Goal: Task Accomplishment & Management: Manage account settings

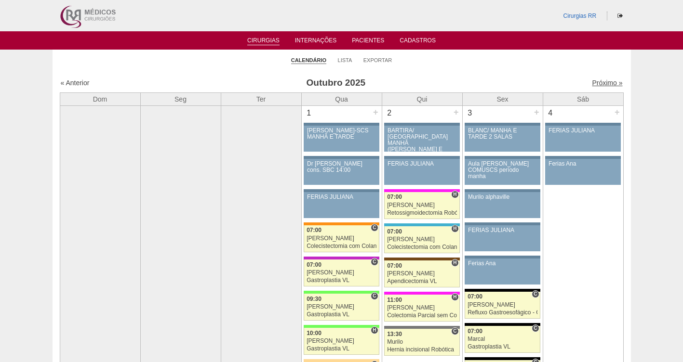
click at [598, 83] on link "Próximo »" at bounding box center [607, 83] width 30 height 8
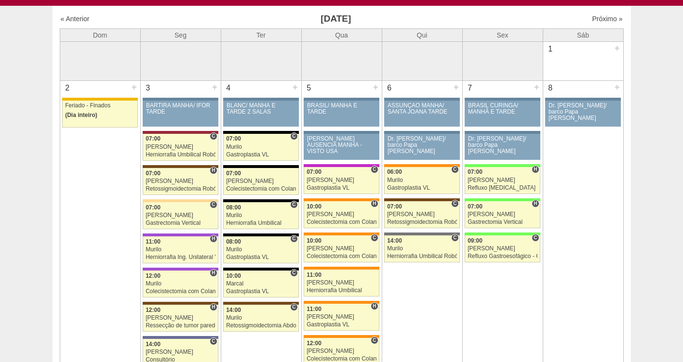
scroll to position [90, 0]
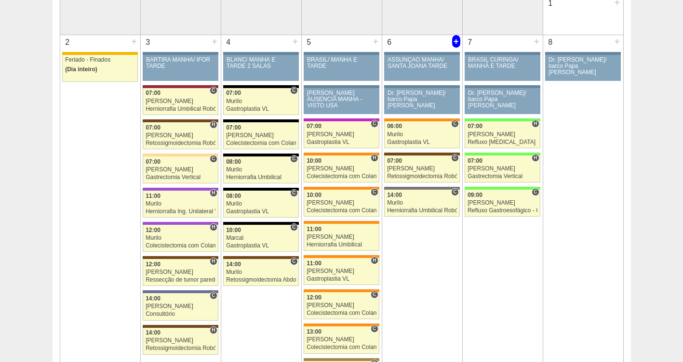
click at [457, 43] on div "+" at bounding box center [456, 41] width 8 height 13
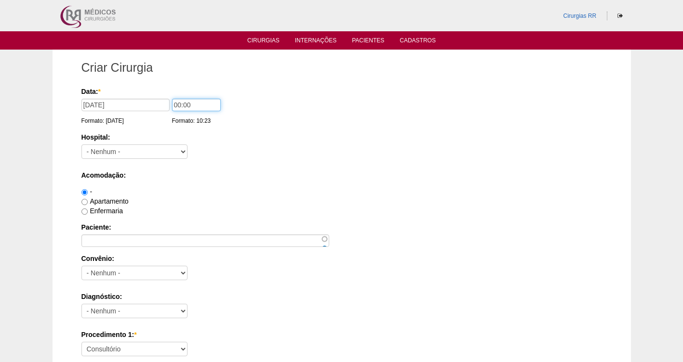
drag, startPoint x: 211, startPoint y: 104, endPoint x: 157, endPoint y: 100, distance: 54.6
click at [157, 96] on div "Data: * 06/11/2025 Formato: 14/10/2025 00:00 Formato: 10:23" at bounding box center [339, 92] width 517 height 10
type input "13:00"
click at [128, 155] on select "- Nenhum - 9 de Julho Albert Einstein Alvorada América Assunção Bartira Benefic…" at bounding box center [134, 152] width 106 height 14
click at [180, 153] on select "- Nenhum - 9 de Julho Albert Einstein Alvorada América Assunção Bartira Benefic…" at bounding box center [134, 152] width 106 height 14
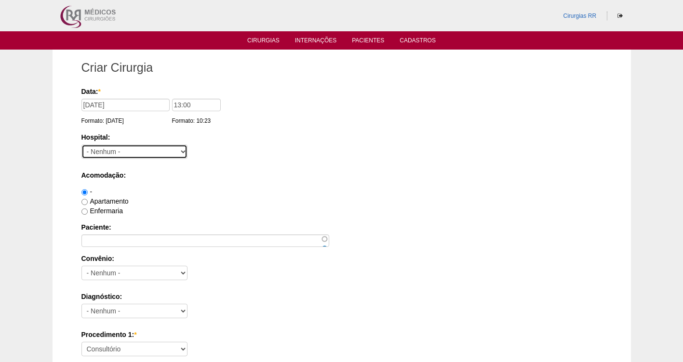
select select "71"
click at [81, 145] on select "- Nenhum - 9 de Julho Albert Einstein Alvorada América Assunção Bartira Benefic…" at bounding box center [134, 152] width 106 height 14
click at [114, 201] on label "Apartamento" at bounding box center [104, 202] width 47 height 8
click at [88, 201] on input "Apartamento" at bounding box center [84, 202] width 6 height 6
radio input "true"
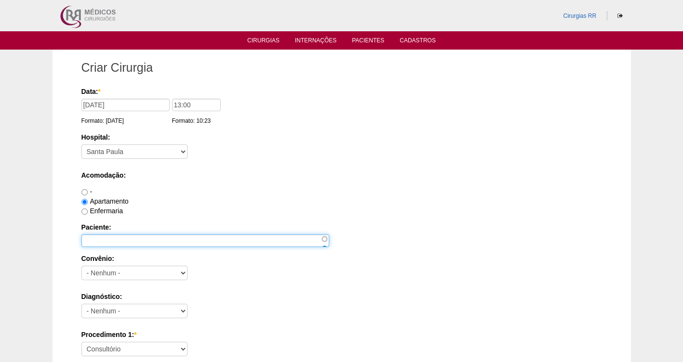
click at [100, 237] on input "Paciente:" at bounding box center [205, 241] width 248 height 13
type input "l"
type input "[PERSON_NAME]"
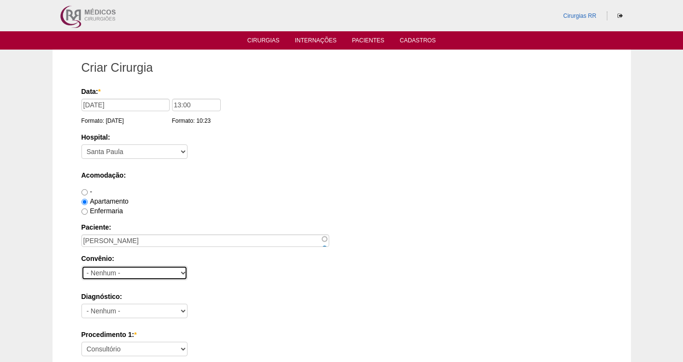
click at [128, 275] on select "- Nenhum - Abet Afresp Allianz Amil Blue Life Caasp Cabesp Caixa de Pensões Car…" at bounding box center [134, 273] width 106 height 14
select select "8907"
click at [81, 266] on select "- Nenhum - Abet Afresp Allianz Amil Blue Life Caasp Cabesp Caixa de Pensões Car…" at bounding box center [134, 273] width 106 height 14
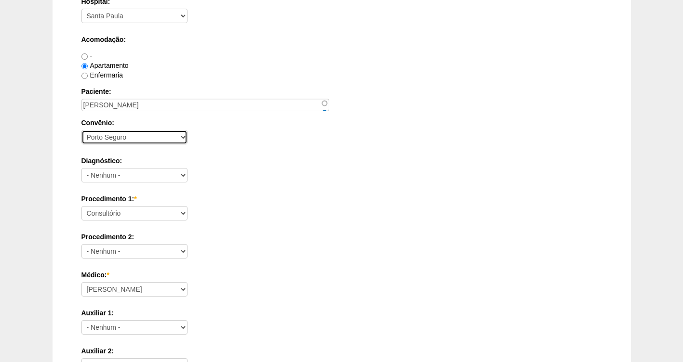
scroll to position [170, 0]
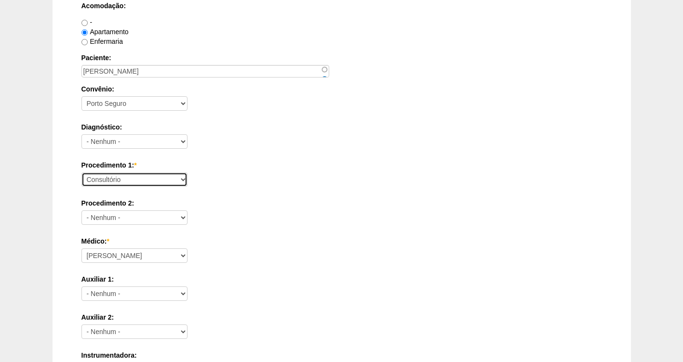
click at [114, 178] on select "Consultório Abscesso Hepático - Drenagem Abscesso perianal Amputação Abdômino P…" at bounding box center [134, 180] width 106 height 14
click at [126, 182] on select "Consultório Abscesso Hepático - Drenagem Abscesso perianal Amputação Abdômino P…" at bounding box center [134, 180] width 106 height 14
select select "31616"
click at [81, 173] on select "Consultório Abscesso Hepático - Drenagem Abscesso perianal Amputação Abdômino P…" at bounding box center [134, 180] width 106 height 14
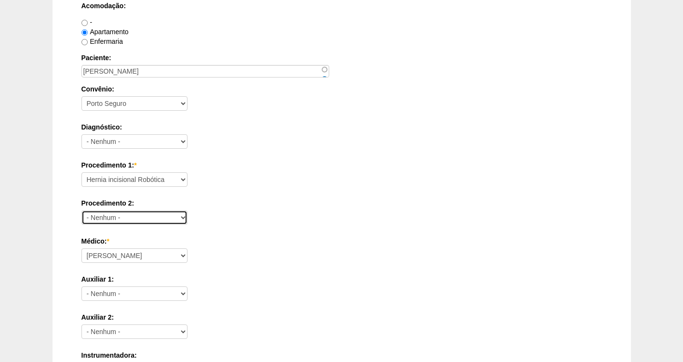
click at [123, 215] on select "- Nenhum - Consultório Abscesso Hepático - Drenagem Abscesso perianal Amputação…" at bounding box center [134, 218] width 106 height 14
click at [479, 178] on div "Procedimento 1: * Consultório Abscesso Hepático - Drenagem Abscesso perianal Am…" at bounding box center [341, 175] width 521 height 31
click at [185, 216] on select "- Nenhum - Consultório Abscesso Hepático - Drenagem Abscesso perianal Amputação…" at bounding box center [134, 218] width 106 height 14
select select "3999"
click at [81, 211] on select "- Nenhum - Consultório Abscesso Hepático - Drenagem Abscesso perianal Amputação…" at bounding box center [134, 218] width 106 height 14
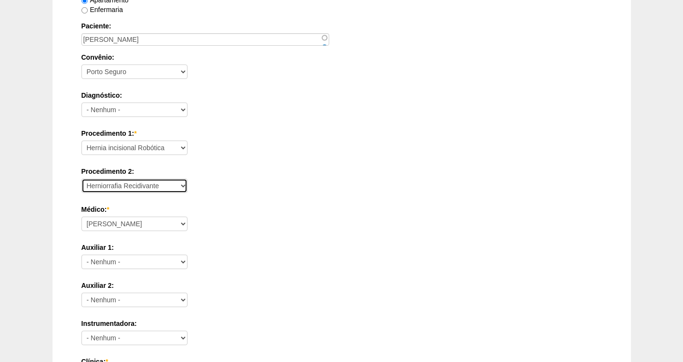
scroll to position [218, 0]
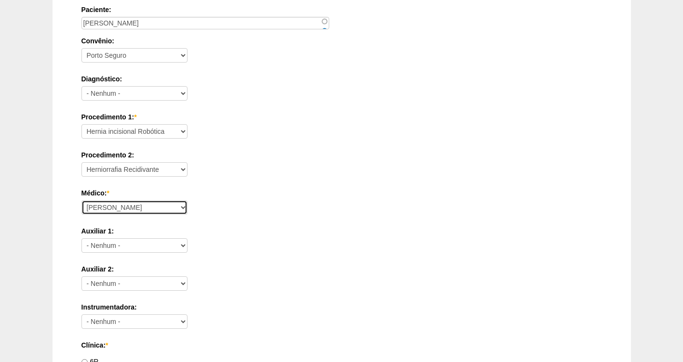
click at [124, 207] on select "Ana Paula Bruno Felipe Rossi Geraldo Igor Benevides Isabella Juliana Luiz Guilh…" at bounding box center [134, 207] width 106 height 14
select select "47"
click at [81, 200] on select "Ana Paula Bruno Felipe Rossi Geraldo Igor Benevides Isabella Juliana Luiz Guilh…" at bounding box center [134, 207] width 106 height 14
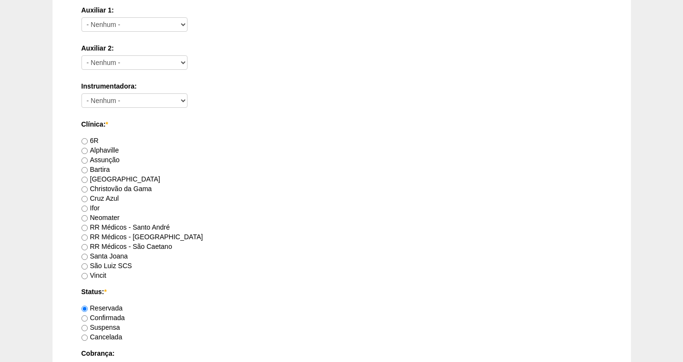
scroll to position [457, 0]
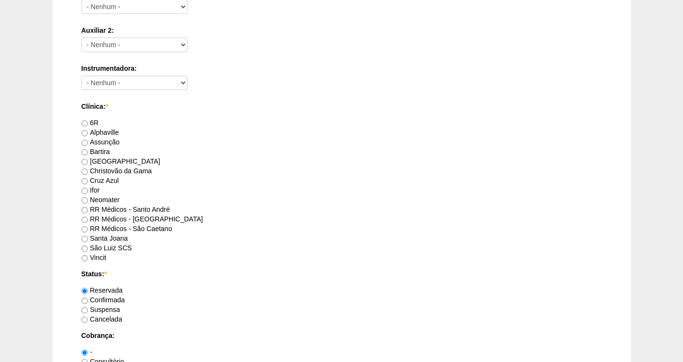
click at [167, 221] on label "RR Médicos - São Bernardo do Campo" at bounding box center [141, 219] width 121 height 8
click at [88, 221] on input "RR Médicos - São Bernardo do Campo" at bounding box center [84, 220] width 6 height 6
radio input "true"
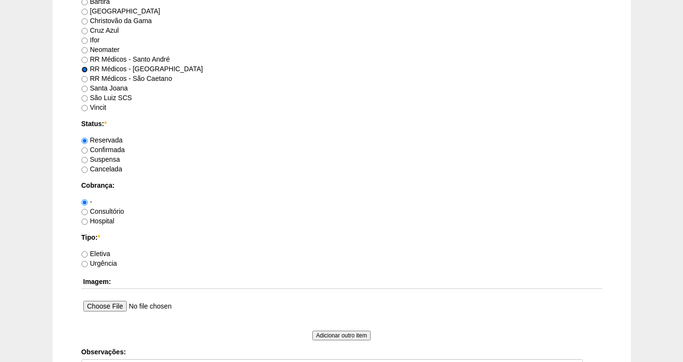
scroll to position [609, 0]
click at [111, 150] on label "Confirmada" at bounding box center [102, 149] width 43 height 8
click at [88, 150] on input "Confirmada" at bounding box center [84, 149] width 6 height 6
radio input "true"
click at [103, 210] on label "Consultório" at bounding box center [102, 210] width 43 height 8
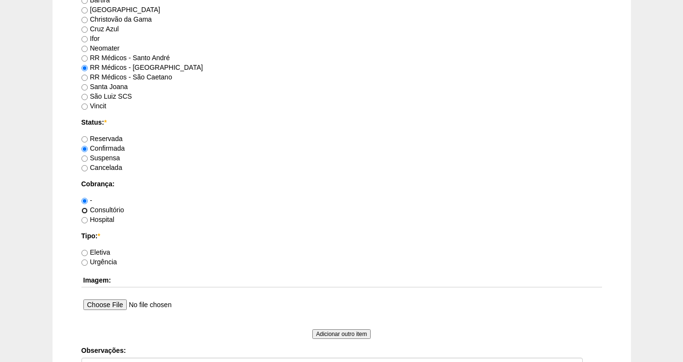
click at [88, 210] on input "Consultório" at bounding box center [84, 211] width 6 height 6
radio input "true"
click at [105, 252] on label "Eletiva" at bounding box center [95, 253] width 29 height 8
click at [83, 254] on input "Eletiva" at bounding box center [84, 253] width 6 height 6
radio input "true"
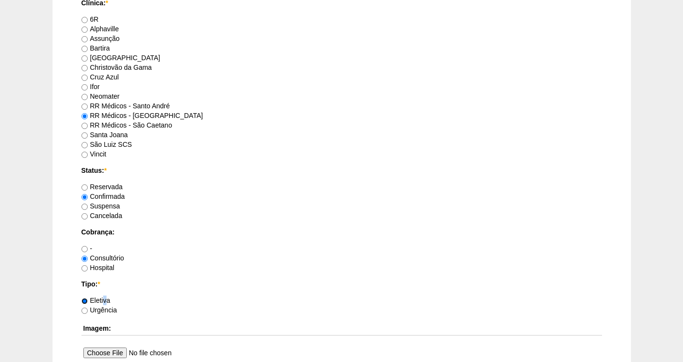
scroll to position [779, 0]
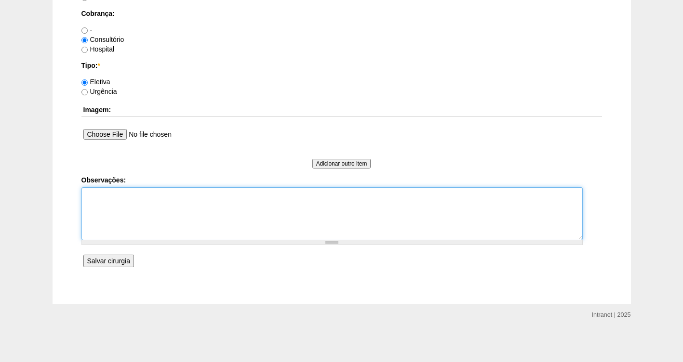
click at [88, 203] on textarea "Observações:" at bounding box center [331, 213] width 501 height 53
type textarea "FATURADA CONSULTORIO ROBOTICA RECONSTRUÇÃO"
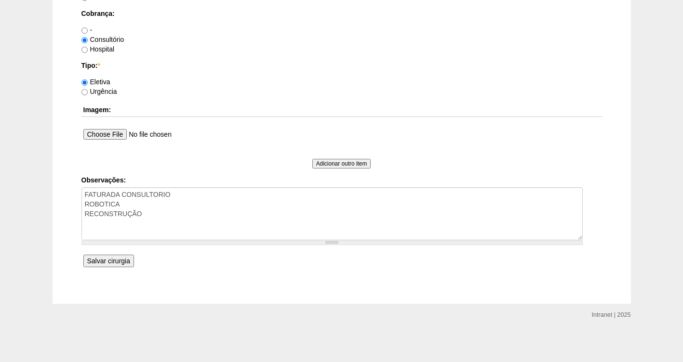
click at [99, 259] on input "Salvar cirurgia" at bounding box center [108, 261] width 51 height 13
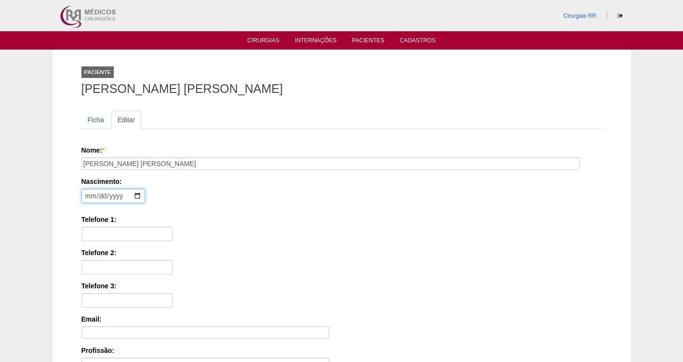
click at [86, 194] on input "date" at bounding box center [113, 196] width 64 height 14
type input "1975-12-16"
click at [97, 237] on input "Telefone 1:" at bounding box center [126, 234] width 91 height 14
click at [248, 263] on div "Telefone 2:" at bounding box center [341, 261] width 521 height 27
click at [98, 235] on input "Telefone 1:" at bounding box center [126, 234] width 91 height 14
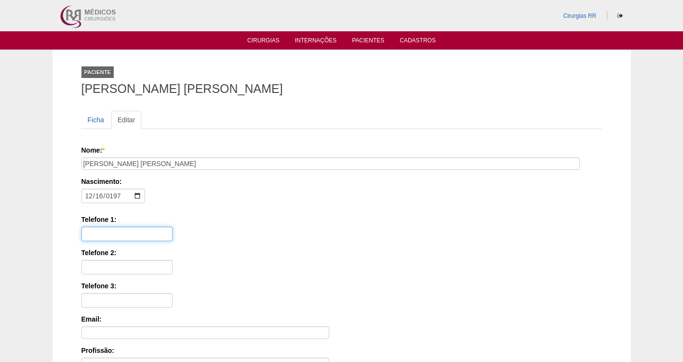
paste input "(11) 97497-7112"
type input "(11) 97497-7112"
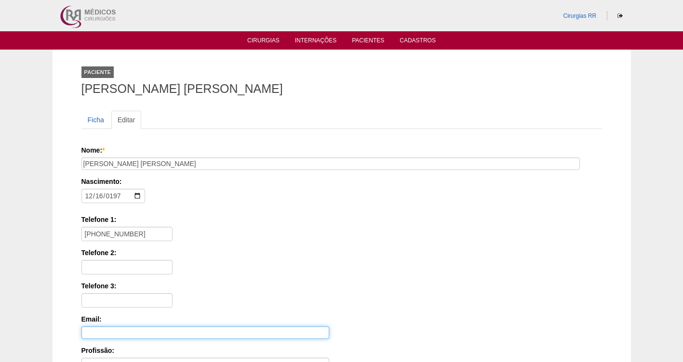
click at [106, 331] on input "Email:" at bounding box center [205, 333] width 248 height 13
paste input "LUCIANA.ACOSOLIVEIRA@GMAIL.COM"
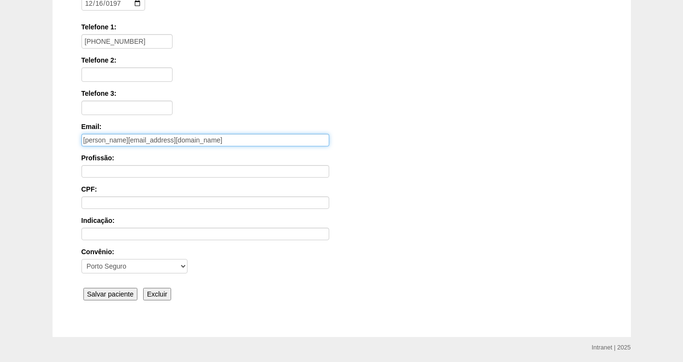
scroll to position [197, 0]
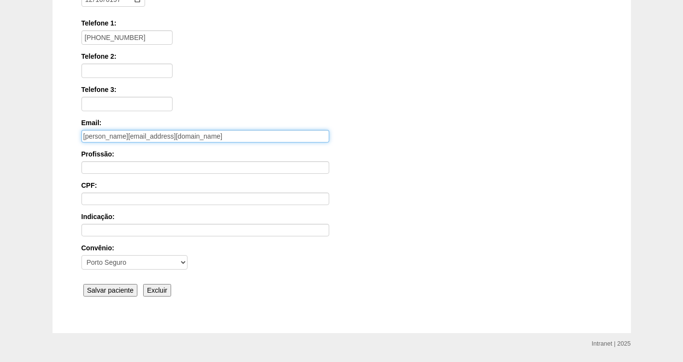
type input "LUCIANA.ACOSOLIVEIRA@GMAIL.COM"
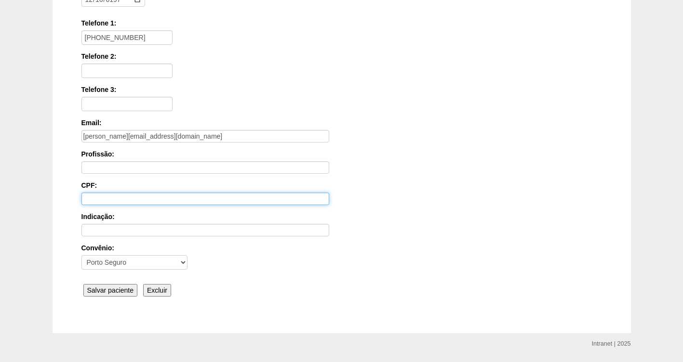
click at [96, 200] on input "CPF:" at bounding box center [205, 199] width 248 height 13
paste input "249.159.948-13"
type input "249.159.948-13"
click at [101, 290] on input "Salvar paciente" at bounding box center [110, 290] width 54 height 13
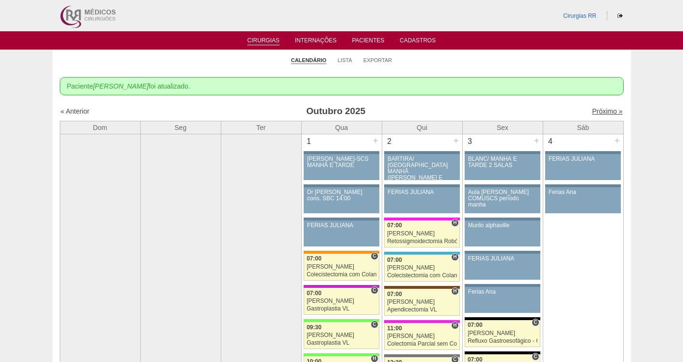
click at [592, 110] on link "Próximo »" at bounding box center [607, 111] width 30 height 8
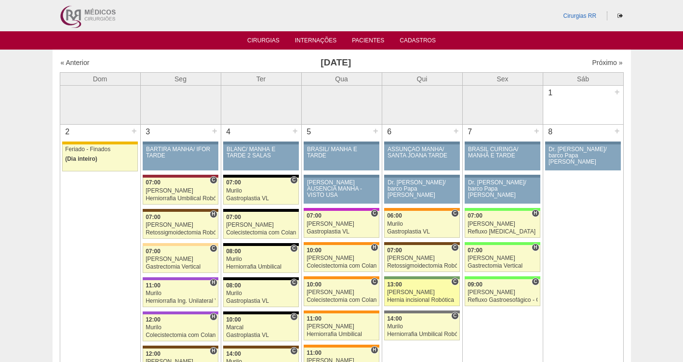
click at [412, 292] on div "[PERSON_NAME]" at bounding box center [422, 293] width 70 height 6
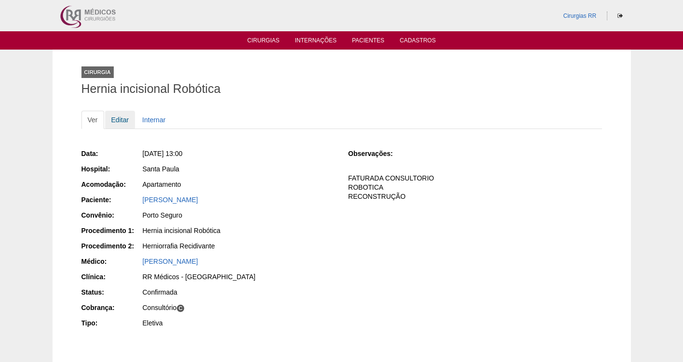
click at [123, 117] on link "Editar" at bounding box center [120, 120] width 30 height 18
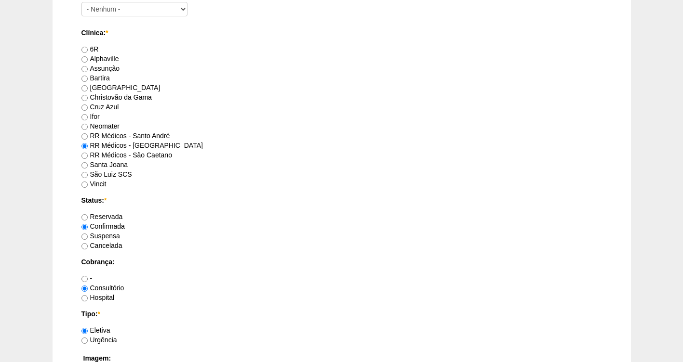
scroll to position [593, 0]
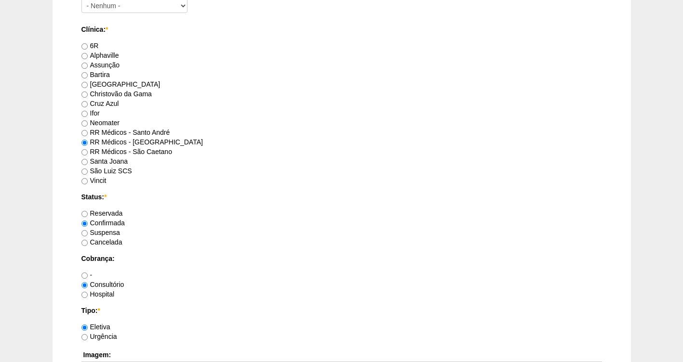
click at [103, 154] on label "RR Médicos - São Caetano" at bounding box center [126, 152] width 91 height 8
click at [88, 154] on input "RR Médicos - São Caetano" at bounding box center [84, 152] width 6 height 6
radio input "true"
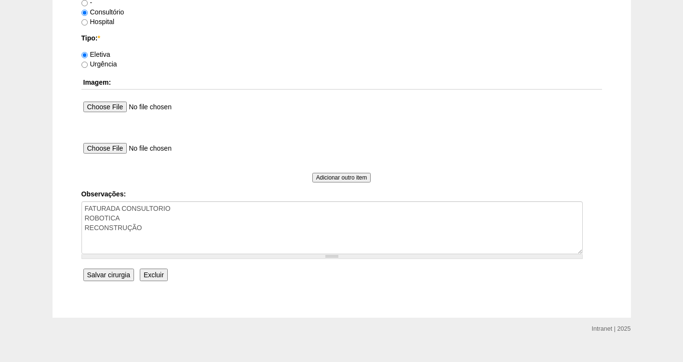
scroll to position [880, 0]
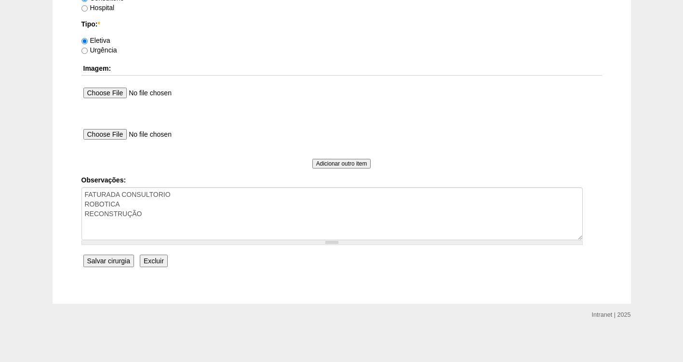
click at [106, 261] on input "Salvar cirurgia" at bounding box center [108, 261] width 51 height 13
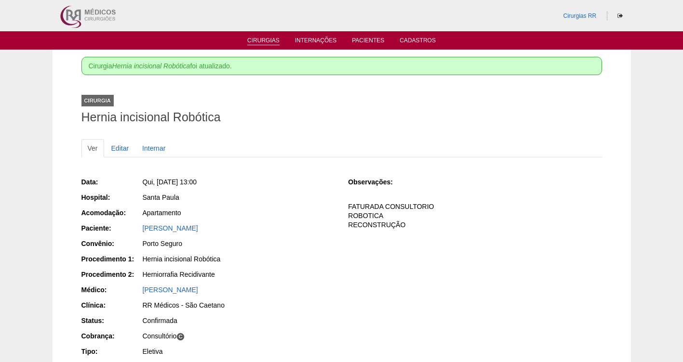
click at [252, 41] on link "Cirurgias" at bounding box center [263, 41] width 32 height 8
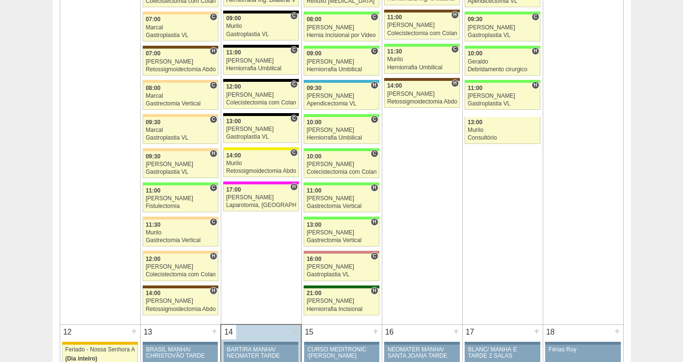
scroll to position [1126, 0]
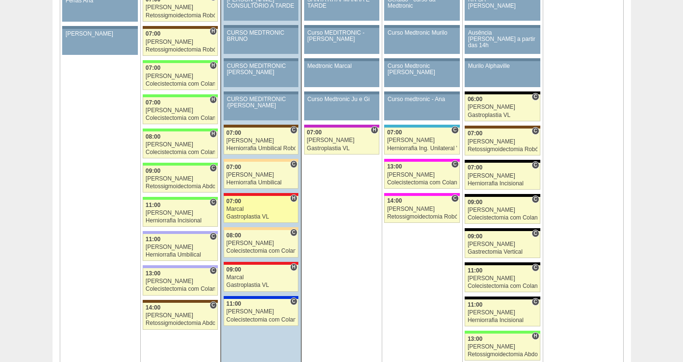
click at [252, 213] on link "89270 Marcal H 07:00 Marcal Gastroplastia VL Hospital Assunção Assunção Ariane …" at bounding box center [261, 209] width 75 height 27
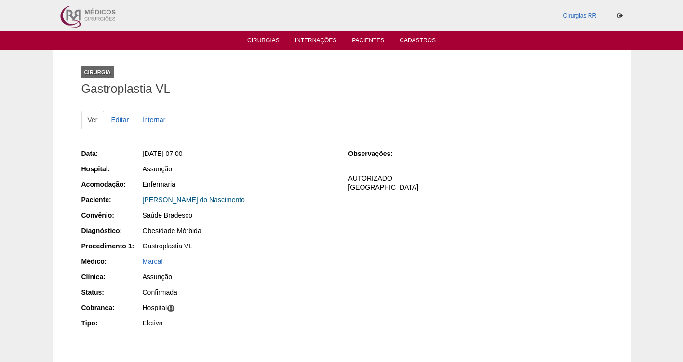
click at [216, 202] on link "[PERSON_NAME] do Nascimento" at bounding box center [194, 200] width 102 height 8
drag, startPoint x: 270, startPoint y: 202, endPoint x: 133, endPoint y: 204, distance: 137.4
click at [133, 204] on div "Paciente: [PERSON_NAME]" at bounding box center [208, 201] width 254 height 12
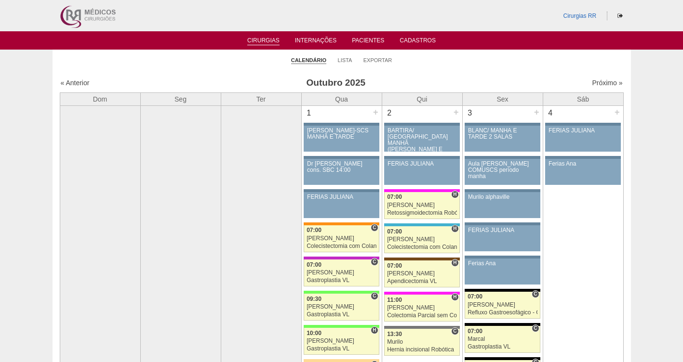
scroll to position [1126, 0]
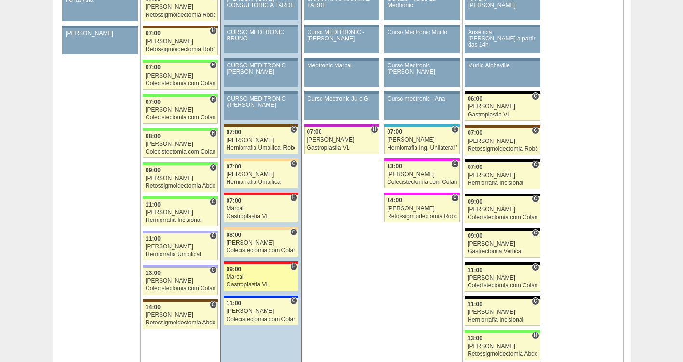
click at [243, 281] on div "Marcal" at bounding box center [261, 277] width 69 height 6
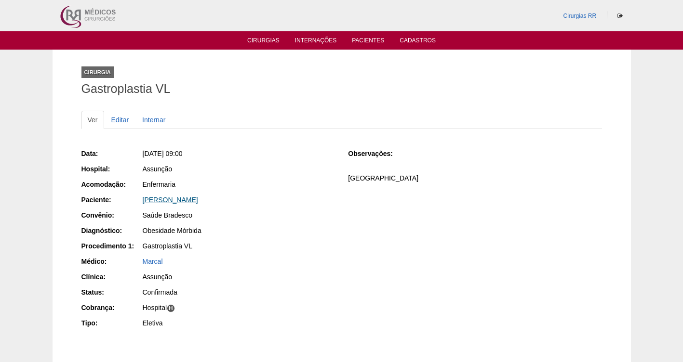
click at [171, 203] on link "[PERSON_NAME]" at bounding box center [170, 200] width 55 height 8
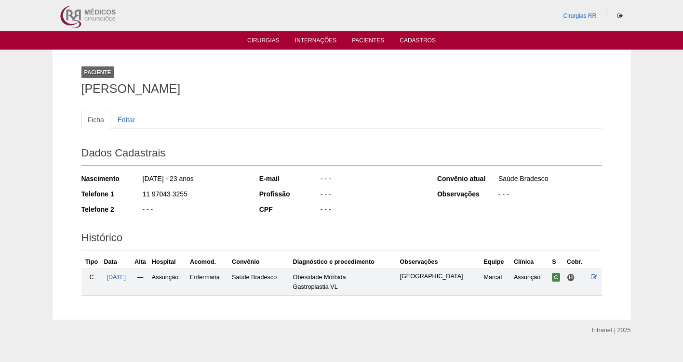
drag, startPoint x: 70, startPoint y: 86, endPoint x: 35, endPoint y: 84, distance: 35.2
click at [35, 84] on div "Paciente [PERSON_NAME] Ficha Editar Dados Cadastrais Nascimento [DATE] - 23 ano…" at bounding box center [341, 185] width 683 height 270
copy h1 "[PERSON_NAME]"
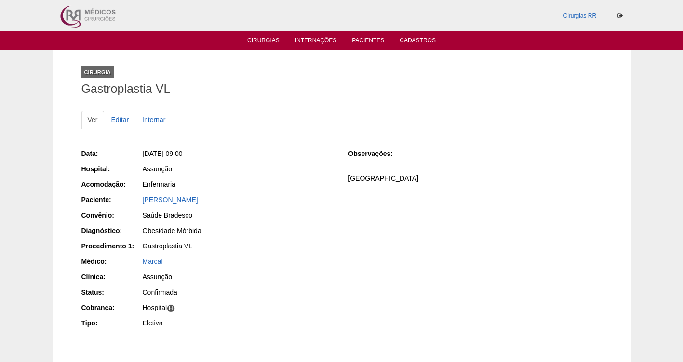
drag, startPoint x: 188, startPoint y: 201, endPoint x: 141, endPoint y: 197, distance: 46.9
click at [141, 197] on div "Paciente: [PERSON_NAME]" at bounding box center [208, 201] width 254 height 12
drag, startPoint x: 141, startPoint y: 197, endPoint x: 174, endPoint y: 198, distance: 33.3
click at [174, 198] on link "[PERSON_NAME]" at bounding box center [170, 200] width 55 height 8
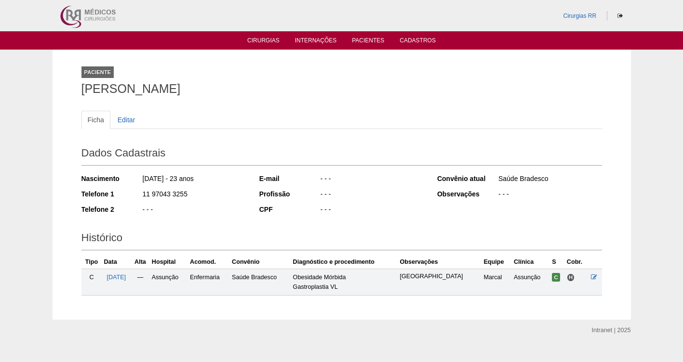
drag, startPoint x: 249, startPoint y: 85, endPoint x: 51, endPoint y: 98, distance: 198.5
click at [51, 98] on div "Paciente Amanda Alves Seixas Carvalho Ficha Editar Dados Cadastrais Nascimento …" at bounding box center [341, 185] width 683 height 270
copy h1 "Amanda Alves Seixas Carvalho"
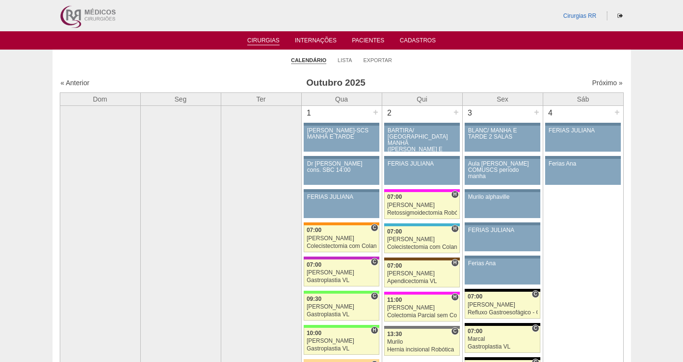
scroll to position [1127, 0]
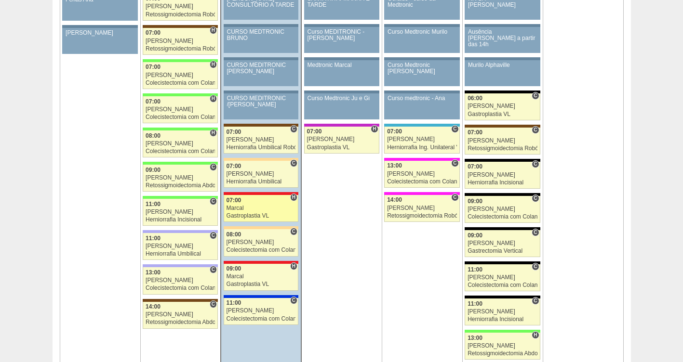
click at [256, 212] on div "Marcal" at bounding box center [261, 208] width 69 height 6
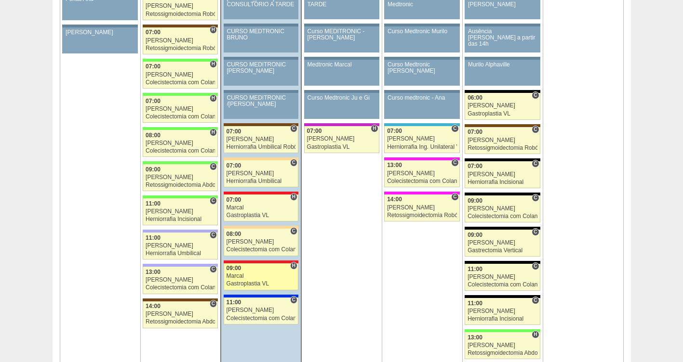
click at [288, 273] on div "Marcal" at bounding box center [261, 276] width 69 height 6
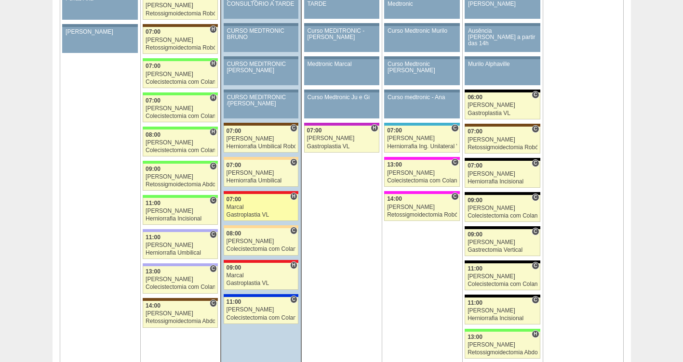
click at [271, 199] on div "07:00" at bounding box center [261, 200] width 69 height 6
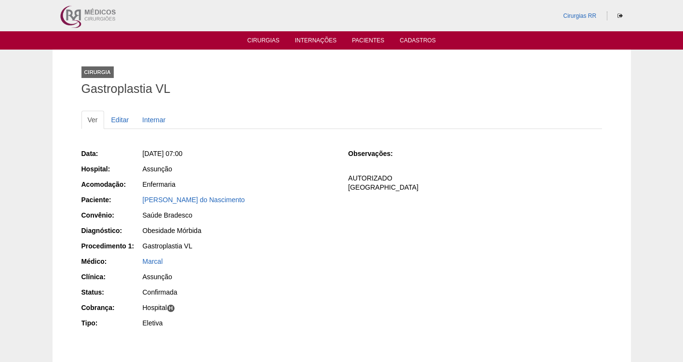
drag, startPoint x: 295, startPoint y: 200, endPoint x: 136, endPoint y: 198, distance: 159.5
click at [136, 198] on div "Paciente: [PERSON_NAME]" at bounding box center [208, 201] width 254 height 12
copy div "Paciente: [PERSON_NAME] do Nascimento"
click at [260, 37] on li "Cirurgias" at bounding box center [264, 40] width 46 height 8
click at [264, 42] on link "Cirurgias" at bounding box center [263, 41] width 32 height 8
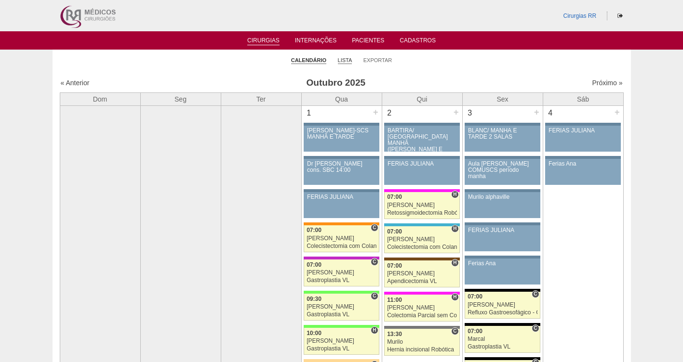
click at [345, 63] on link "Lista" at bounding box center [345, 60] width 14 height 7
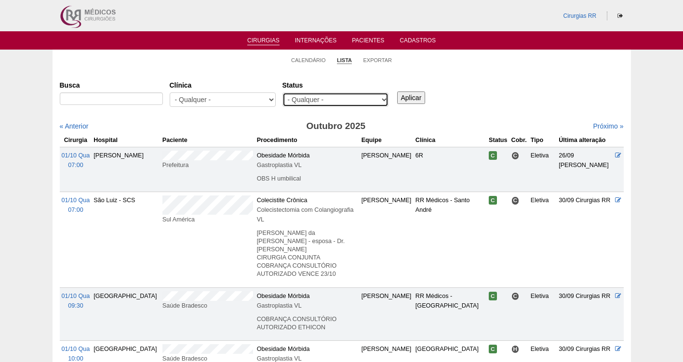
click at [358, 99] on select "- Qualquer - Reservada Confirmada Suspensa Cancelada" at bounding box center [335, 100] width 106 height 14
select select "resr"
click at [282, 93] on select "- Qualquer - Reservada Confirmada Suspensa Cancelada" at bounding box center [335, 100] width 106 height 14
click at [405, 97] on input "Aplicar" at bounding box center [411, 98] width 28 height 13
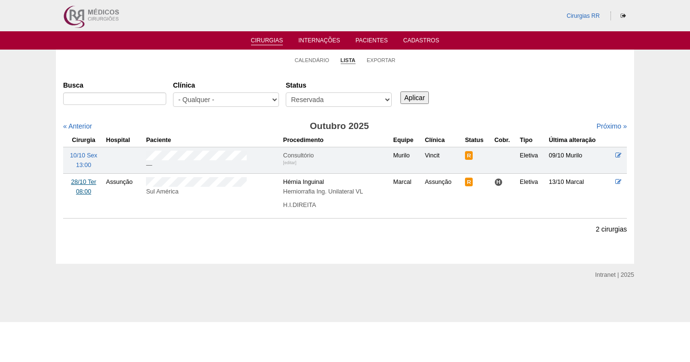
click at [83, 182] on span "28/10 Ter" at bounding box center [83, 182] width 25 height 7
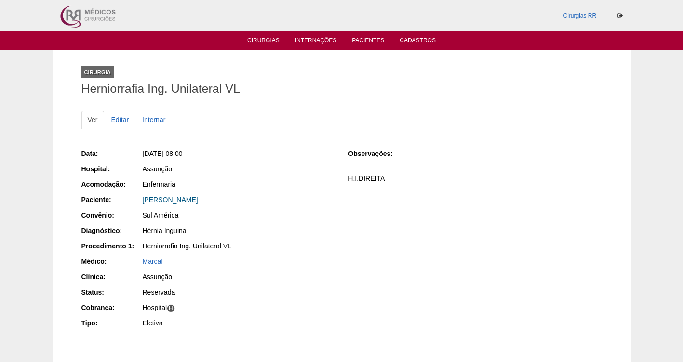
drag, startPoint x: 247, startPoint y: 204, endPoint x: 143, endPoint y: 200, distance: 104.2
click at [143, 200] on div "Marcelo Alves dos Santos" at bounding box center [239, 200] width 192 height 10
click at [121, 121] on link "Editar" at bounding box center [120, 120] width 30 height 18
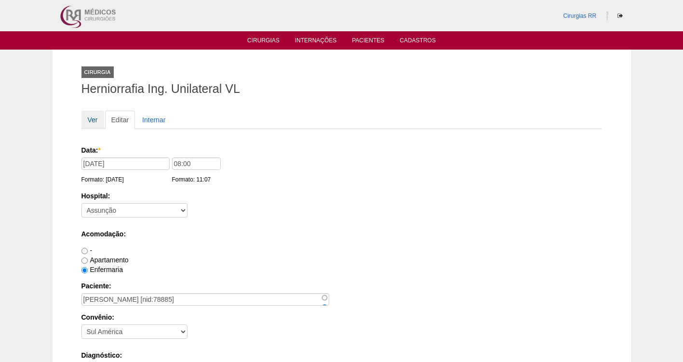
click at [88, 119] on link "Ver" at bounding box center [92, 120] width 23 height 18
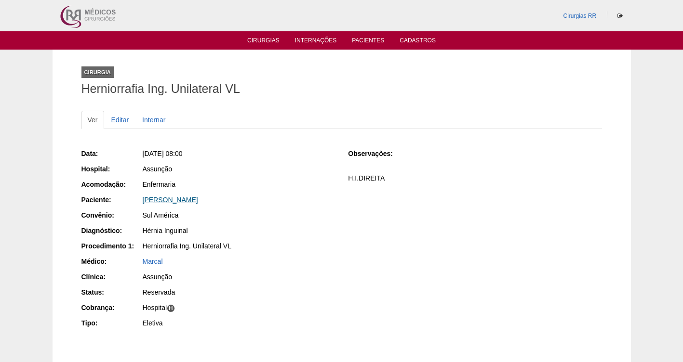
click at [164, 199] on link "[PERSON_NAME]" at bounding box center [170, 200] width 55 height 8
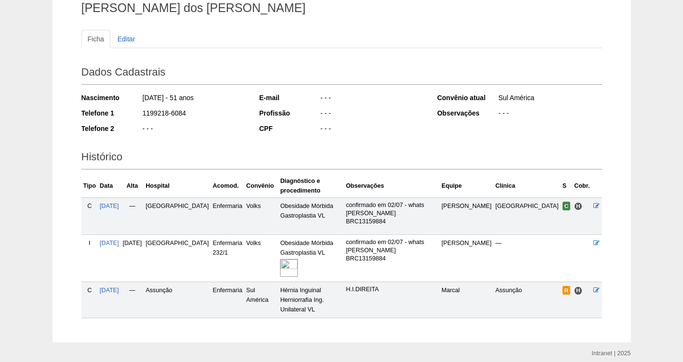
scroll to position [92, 0]
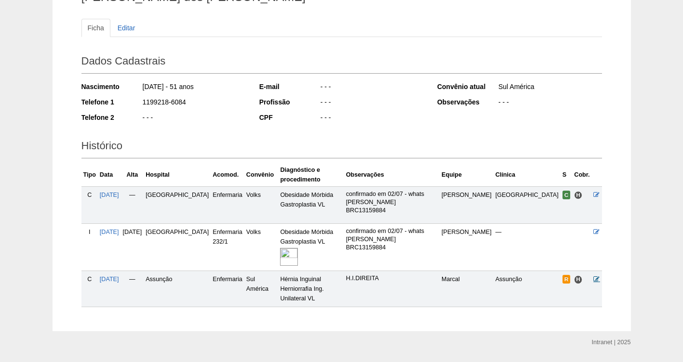
click at [599, 276] on icon at bounding box center [596, 279] width 6 height 6
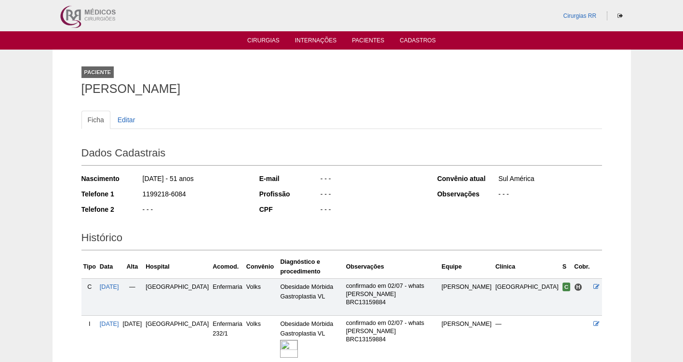
scroll to position [92, 0]
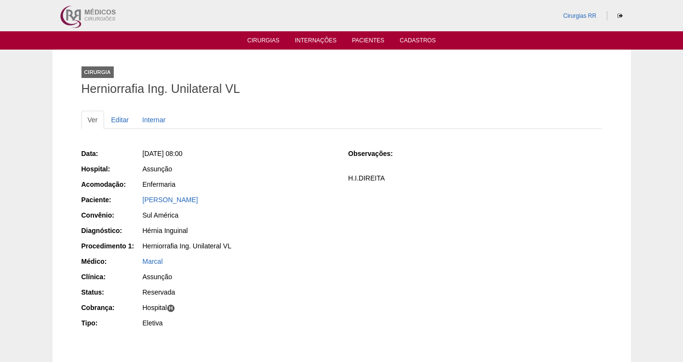
drag, startPoint x: 240, startPoint y: 204, endPoint x: 128, endPoint y: 201, distance: 112.3
click at [128, 201] on div "Paciente: Marcelo Alves dos Santos" at bounding box center [208, 201] width 254 height 12
copy div "Paciente: Marcelo Alves dos Santos"
click at [252, 205] on div "Marcelo Alves dos Santos" at bounding box center [238, 201] width 193 height 12
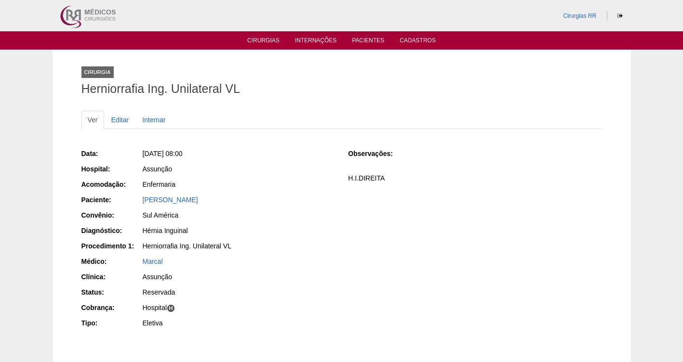
drag, startPoint x: 241, startPoint y: 200, endPoint x: 123, endPoint y: 204, distance: 117.7
click at [123, 204] on div "Paciente: Marcelo Alves dos Santos" at bounding box center [208, 201] width 254 height 12
click at [369, 243] on div "Data: Ter, 28/10/2025 - 08:00 Hospital: Assunção Acomodação: Enfermaria Pacient…" at bounding box center [341, 240] width 521 height 188
click at [258, 43] on link "Cirurgias" at bounding box center [263, 41] width 32 height 8
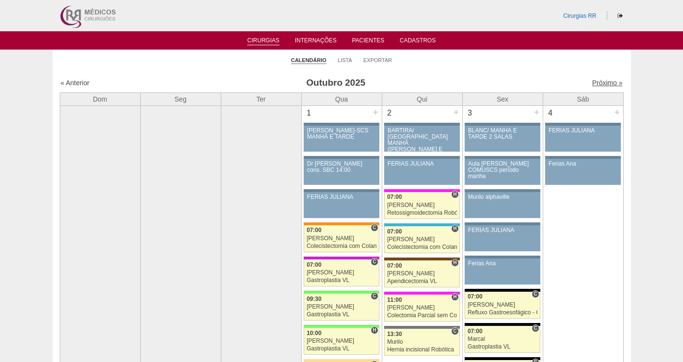
click at [598, 80] on link "Próximo »" at bounding box center [607, 83] width 30 height 8
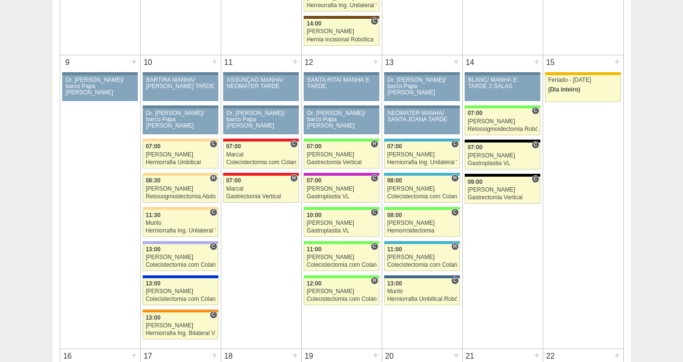
scroll to position [503, 0]
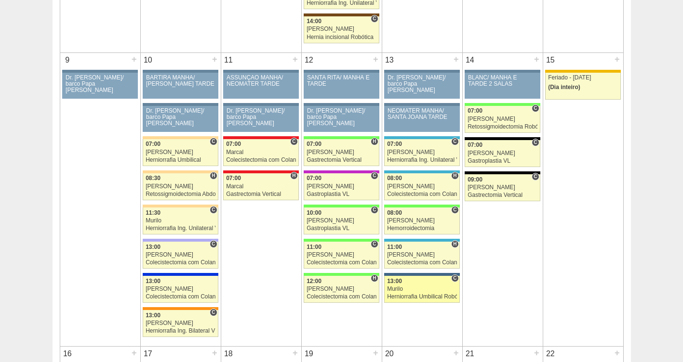
click at [414, 289] on div "Murilo" at bounding box center [422, 289] width 70 height 6
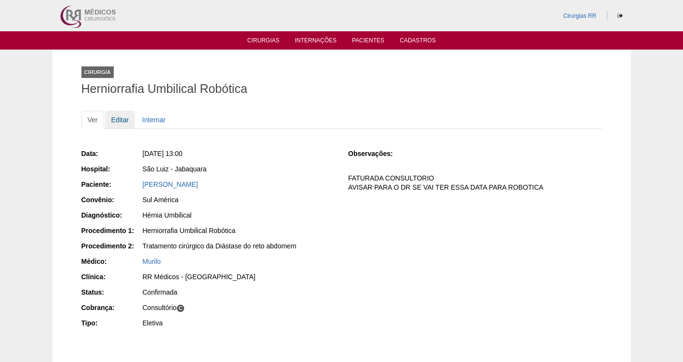
click at [121, 115] on link "Editar" at bounding box center [120, 120] width 30 height 18
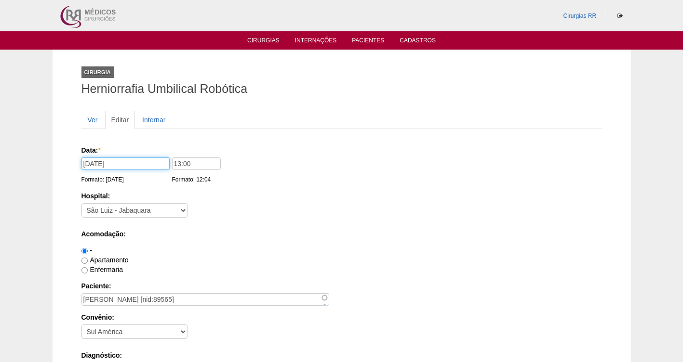
click at [120, 162] on input "13/11/2025" at bounding box center [125, 164] width 88 height 13
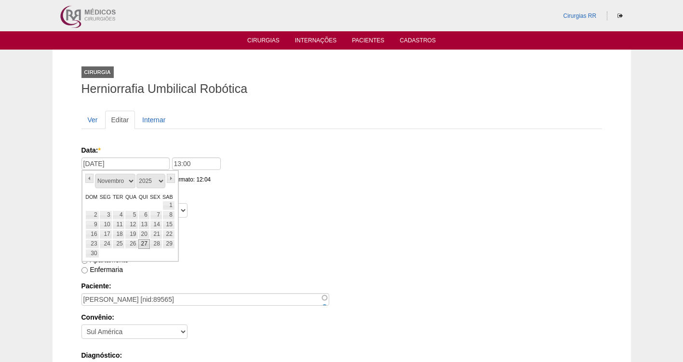
click at [140, 245] on link "27" at bounding box center [143, 245] width 11 height 10
type input "[DATE]"
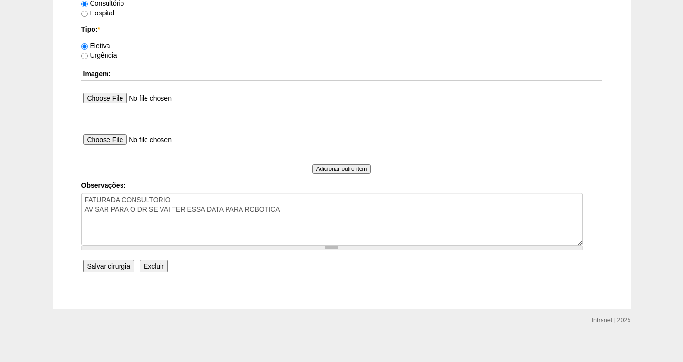
scroll to position [880, 0]
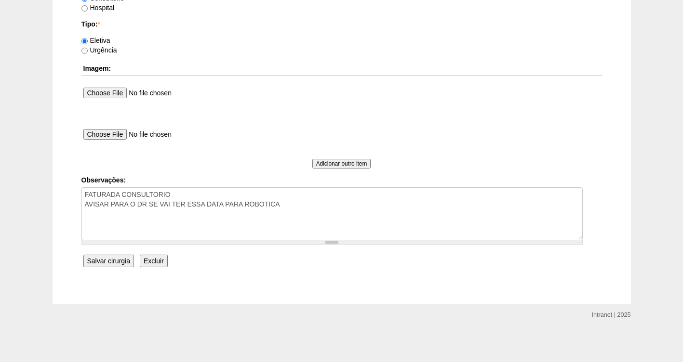
click at [107, 261] on input "Salvar cirurgia" at bounding box center [108, 261] width 51 height 13
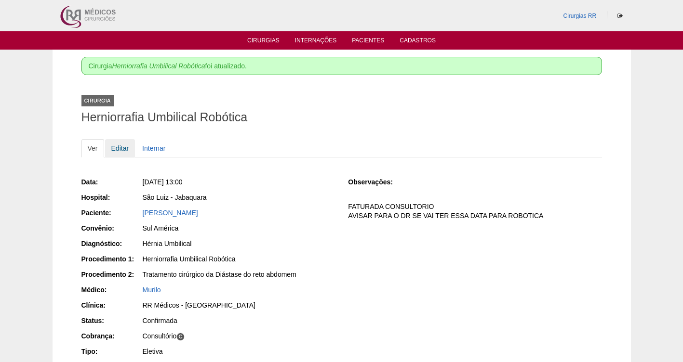
click at [108, 148] on link "Editar" at bounding box center [120, 148] width 30 height 18
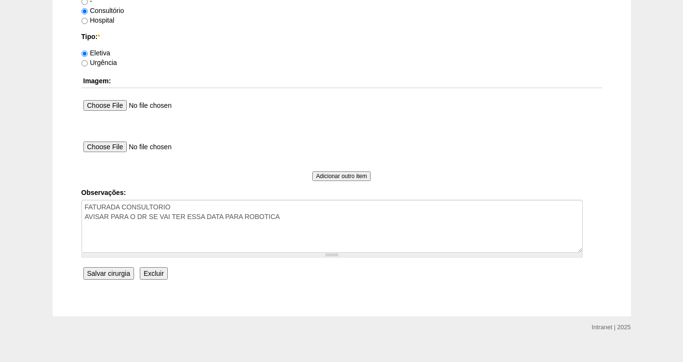
scroll to position [880, 0]
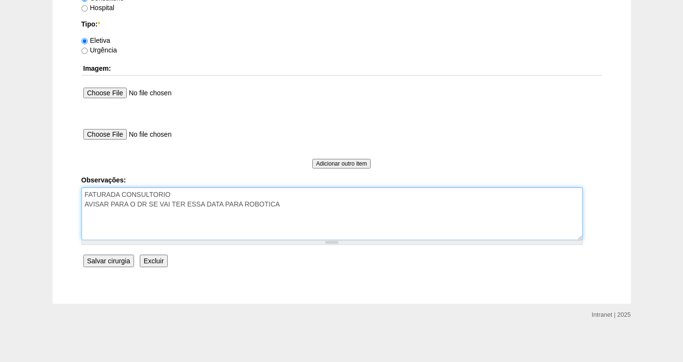
drag, startPoint x: 314, startPoint y: 204, endPoint x: 68, endPoint y: 202, distance: 245.8
drag, startPoint x: 172, startPoint y: 205, endPoint x: 151, endPoint y: 203, distance: 20.8
click at [151, 203] on textarea "FATURADA CONSULTORIO AVISAR PARA O DR SE VAI TER ESSA DATA PARA ROBOTICA" at bounding box center [331, 213] width 501 height 53
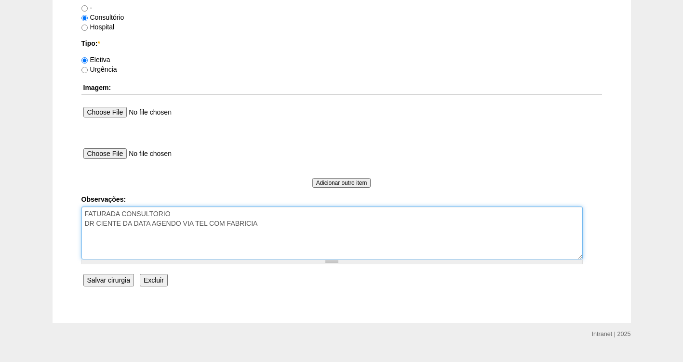
scroll to position [831, 0]
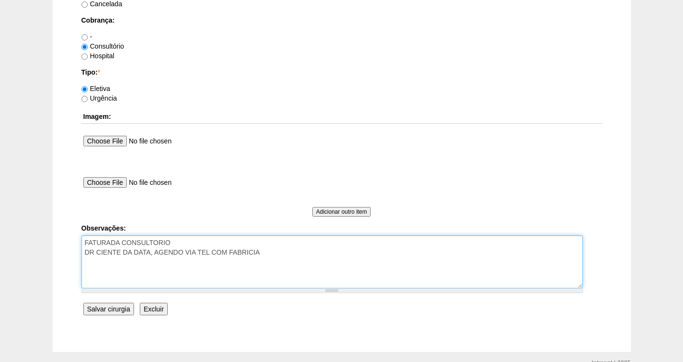
click at [273, 256] on textarea "FATURADA CONSULTORIO AVISAR PARA O DR SE VAI TER ESSA DATA PARA ROBOTICA" at bounding box center [331, 262] width 501 height 53
paste textarea "CLAUDIO MORAES DE OLIVEIRA"
drag, startPoint x: 265, startPoint y: 249, endPoint x: 392, endPoint y: 228, distance: 129.0
click at [383, 252] on textarea "FATURADA CONSULTORIO AVISAR PARA O DR SE VAI TER ESSA DATA PARA ROBOTICA" at bounding box center [331, 262] width 501 height 53
type textarea "FATURADA CONSULTORIO DR CIENTE DA DATA, AGENDO VIA TEL COM FABRICIA- 14/10"
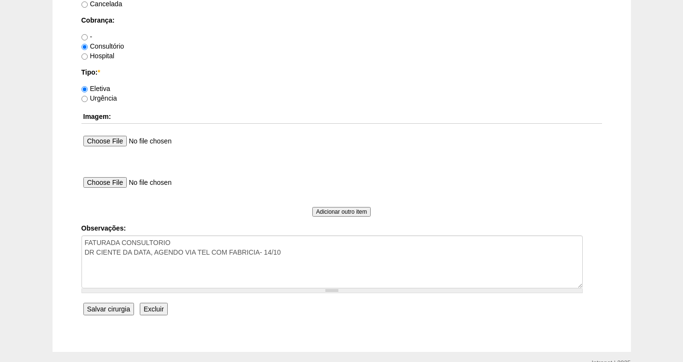
click at [122, 307] on input "Salvar cirurgia" at bounding box center [108, 309] width 51 height 13
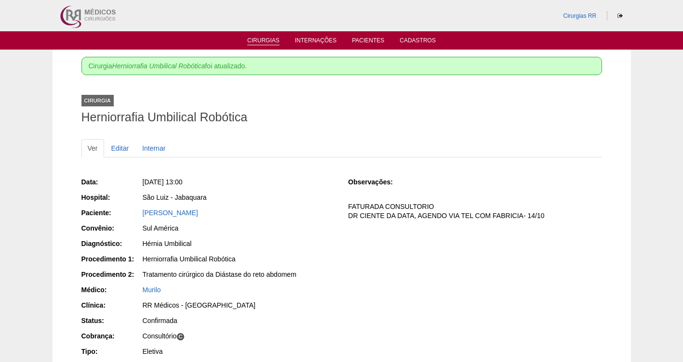
click at [261, 42] on link "Cirurgias" at bounding box center [263, 41] width 32 height 8
click at [262, 40] on link "Cirurgias" at bounding box center [263, 41] width 32 height 8
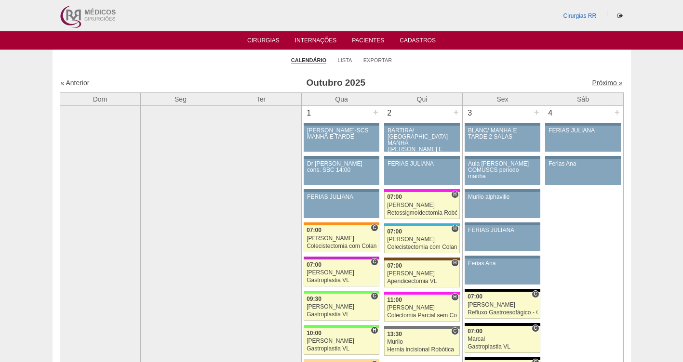
click at [593, 84] on link "Próximo »" at bounding box center [607, 83] width 30 height 8
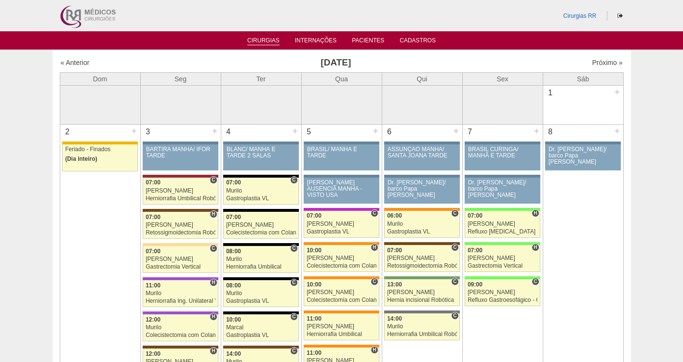
click at [244, 40] on li "Cirurgias" at bounding box center [264, 40] width 46 height 8
click at [69, 65] on link "« Anterior" at bounding box center [75, 63] width 29 height 8
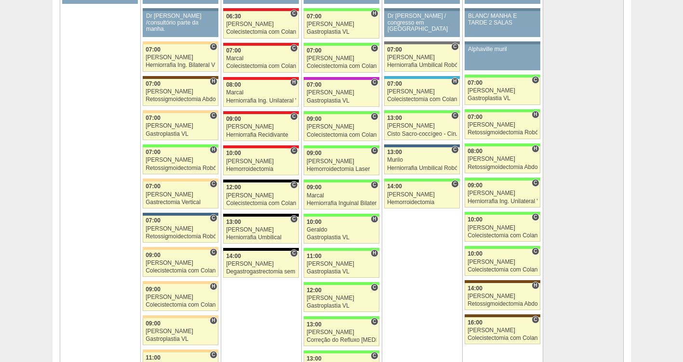
scroll to position [2042, 0]
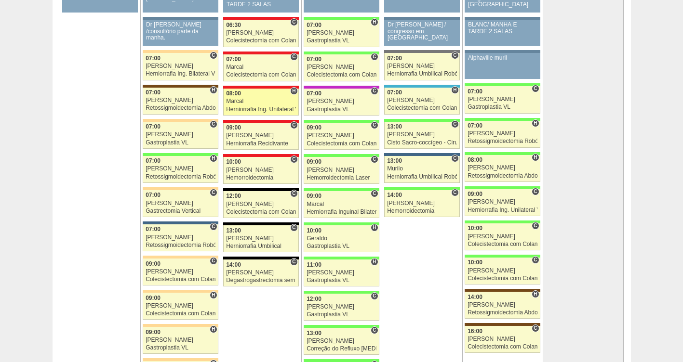
click at [248, 102] on div "Marcal" at bounding box center [261, 101] width 70 height 6
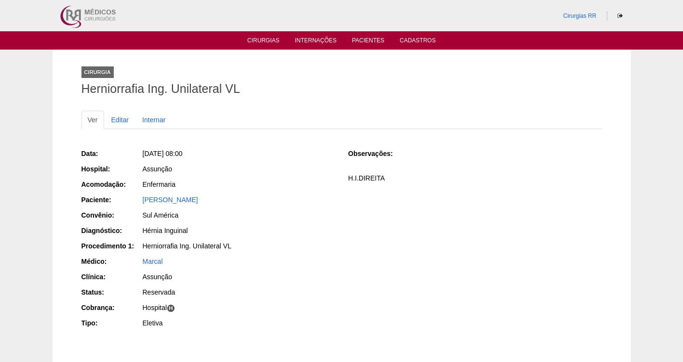
drag, startPoint x: 278, startPoint y: 201, endPoint x: 136, endPoint y: 198, distance: 141.7
click at [136, 198] on div "Paciente: Marcelo Alves dos Santos" at bounding box center [208, 201] width 254 height 12
copy div "Paciente: Marcelo Alves dos Santos"
drag, startPoint x: 238, startPoint y: 154, endPoint x: 154, endPoint y: 157, distance: 83.9
click at [154, 157] on div "Ter, 28/10/2025 - 08:00" at bounding box center [239, 154] width 192 height 10
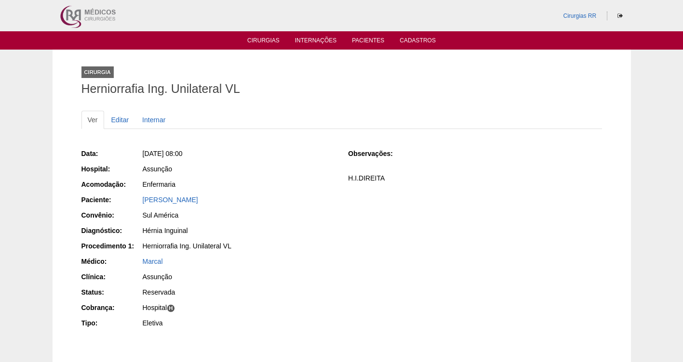
copy span "28/10/2025 - 08:00"
click at [122, 118] on link "Editar" at bounding box center [120, 120] width 30 height 18
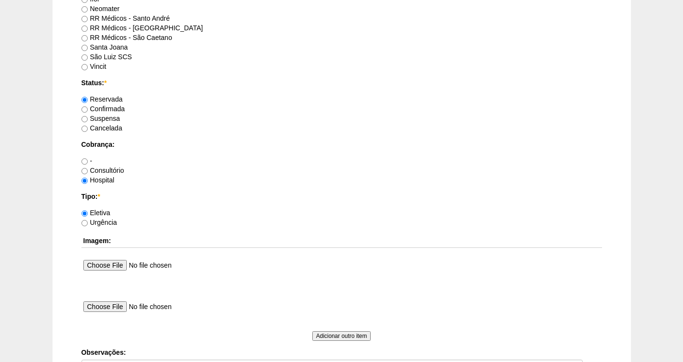
scroll to position [880, 0]
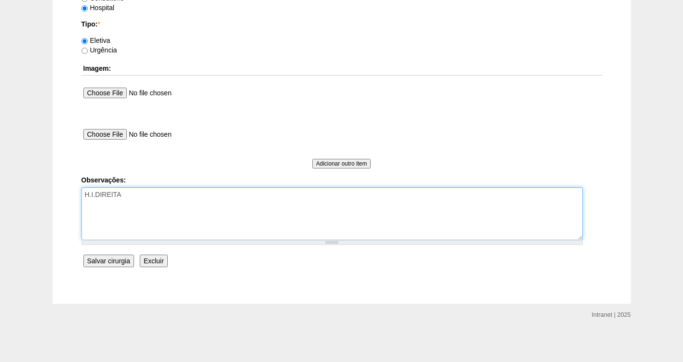
click at [148, 198] on textarea "H.I.DIREITA" at bounding box center [331, 213] width 501 height 53
click at [142, 199] on textarea "H.I.DIREITA" at bounding box center [331, 213] width 501 height 53
click at [150, 210] on textarea "H.I.DIREITA" at bounding box center [331, 213] width 501 height 53
drag, startPoint x: 148, startPoint y: 208, endPoint x: 41, endPoint y: 211, distance: 106.5
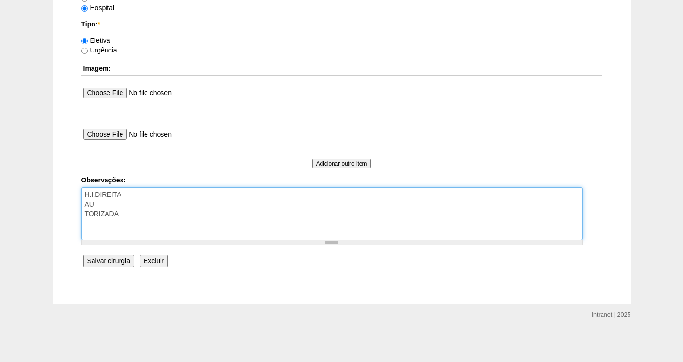
click at [118, 214] on textarea "H.I.DIREITA" at bounding box center [331, 213] width 501 height 53
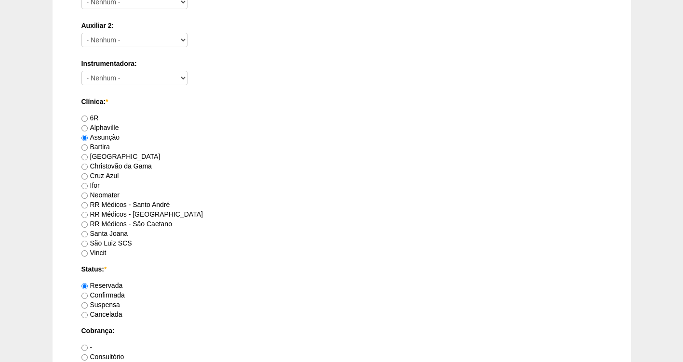
scroll to position [517, 0]
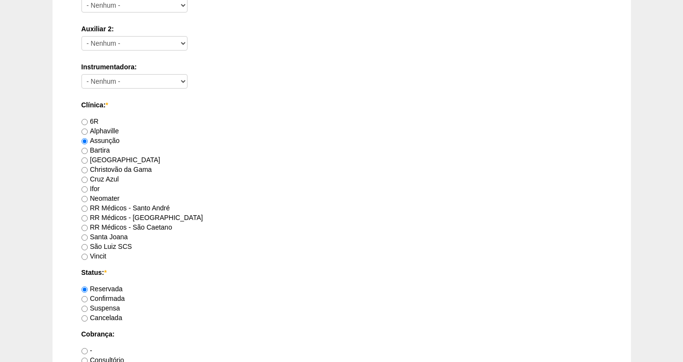
type textarea "H.I.DIREITA FATURADA HOSPITAL AUTORIZADA- VALIDADE DA GUIA 10/11"
click at [94, 298] on label "Confirmada" at bounding box center [102, 299] width 43 height 8
click at [88, 298] on input "Confirmada" at bounding box center [84, 299] width 6 height 6
radio input "true"
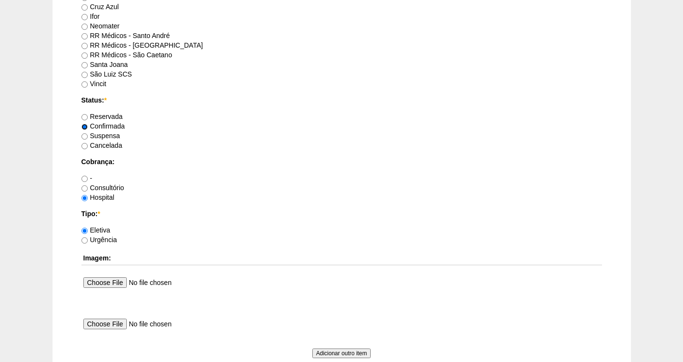
scroll to position [880, 0]
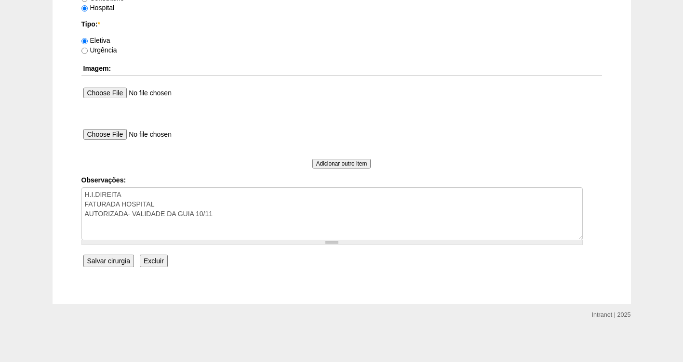
click at [114, 261] on input "Salvar cirurgia" at bounding box center [108, 261] width 51 height 13
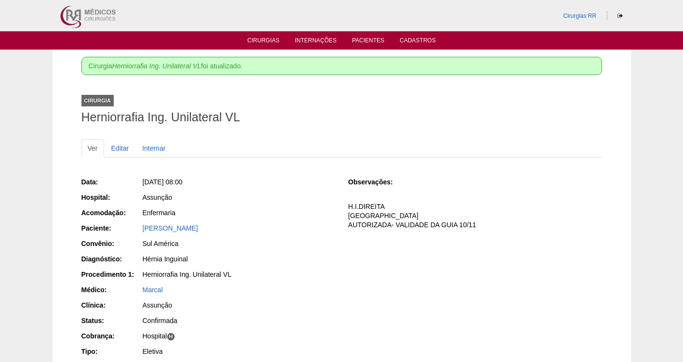
click at [172, 234] on div "Data: Ter, 28/10/2025 - 08:00 Hospital: Assunção Acomodação: Enfermaria Pacient…" at bounding box center [208, 268] width 254 height 188
drag, startPoint x: 172, startPoint y: 234, endPoint x: 273, endPoint y: 243, distance: 101.1
click at [283, 248] on div "Sul América" at bounding box center [239, 244] width 192 height 10
click at [183, 225] on link "Marcelo Alves dos Santos" at bounding box center [170, 229] width 55 height 8
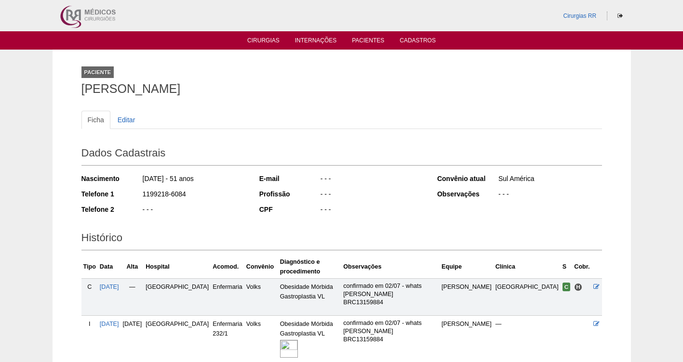
click at [193, 229] on h2 "Histórico" at bounding box center [341, 239] width 521 height 22
drag, startPoint x: 208, startPoint y: 194, endPoint x: 139, endPoint y: 193, distance: 69.4
click at [139, 193] on div "Telefone 1 1199218-6084" at bounding box center [163, 195] width 165 height 12
copy div "1199218-6084"
click at [264, 41] on link "Cirurgias" at bounding box center [263, 41] width 32 height 8
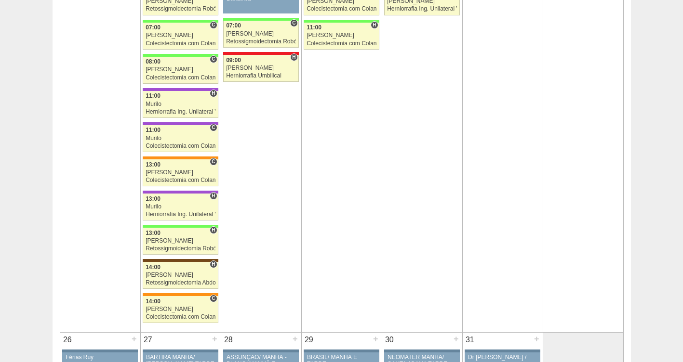
scroll to position [1700, 0]
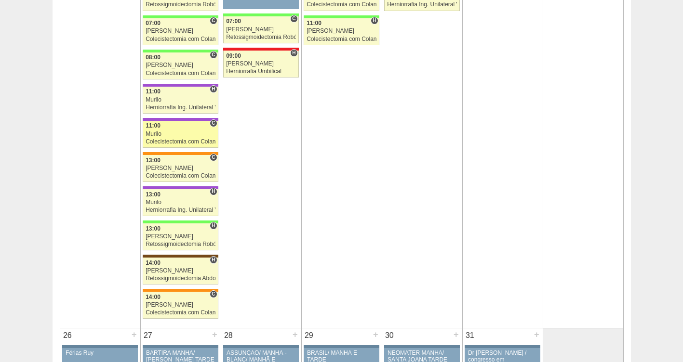
click at [170, 140] on div "Colecistectomia com Colangiografia VL" at bounding box center [181, 142] width 70 height 6
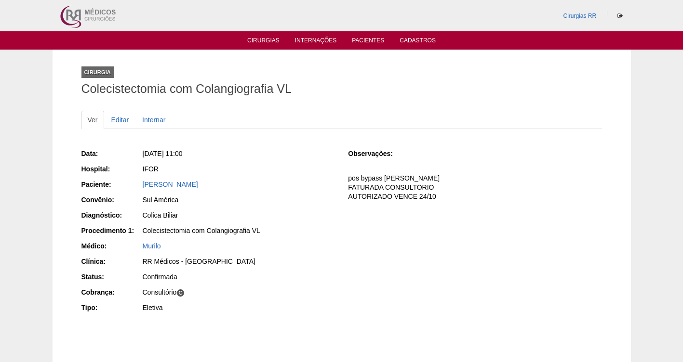
drag, startPoint x: 267, startPoint y: 189, endPoint x: 134, endPoint y: 185, distance: 134.1
click at [134, 185] on div "Paciente: Nicole Maciel Barretos Parralego" at bounding box center [208, 186] width 254 height 12
copy div "Paciente: Nicole Maciel Barretos Parralego"
drag, startPoint x: 265, startPoint y: 142, endPoint x: 155, endPoint y: 145, distance: 109.4
click at [156, 148] on div "Data: Seg, 20/10/2025 - 11:00 Hospital: IFOR Paciente: Nicole Maciel Barretos P…" at bounding box center [341, 242] width 521 height 207
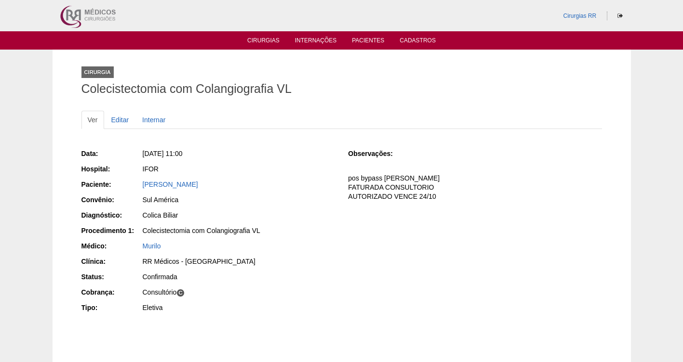
copy span "20/10/2025 - 11:00"
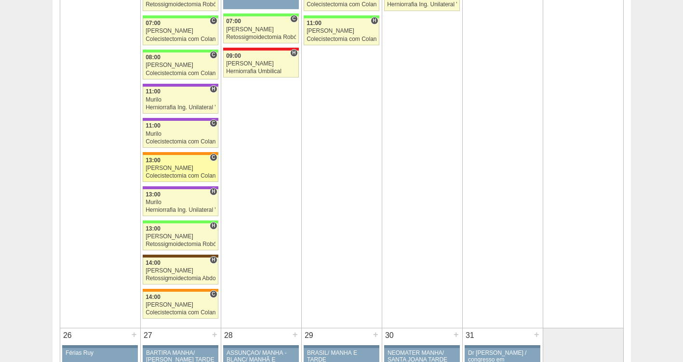
scroll to position [1700, 0]
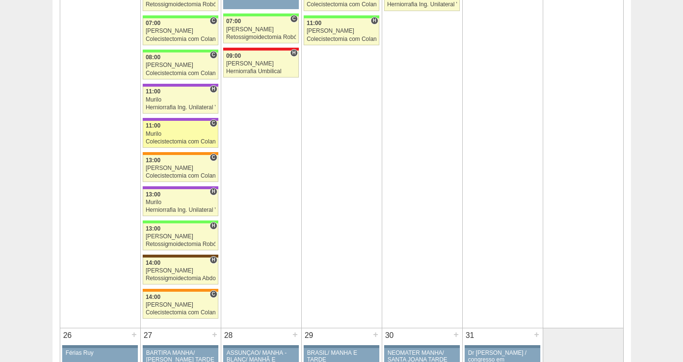
click at [172, 139] on div "Colecistectomia com Colangiografia VL" at bounding box center [181, 142] width 70 height 6
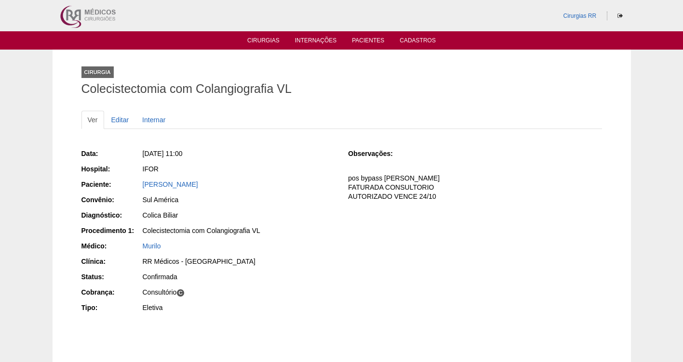
drag, startPoint x: 281, startPoint y: 188, endPoint x: 132, endPoint y: 181, distance: 150.0
click at [132, 181] on div "Paciente: [PERSON_NAME]" at bounding box center [208, 186] width 254 height 12
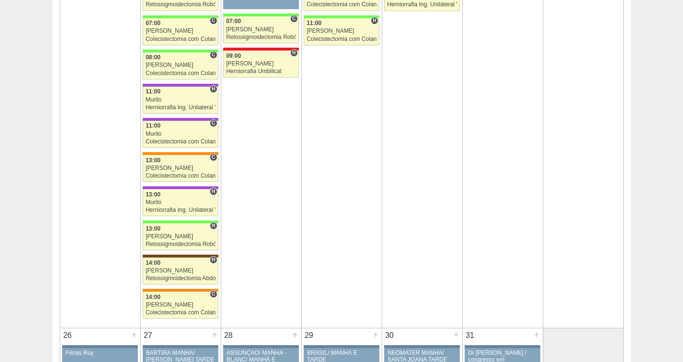
scroll to position [1700, 0]
click at [175, 135] on div "Murilo" at bounding box center [181, 134] width 70 height 6
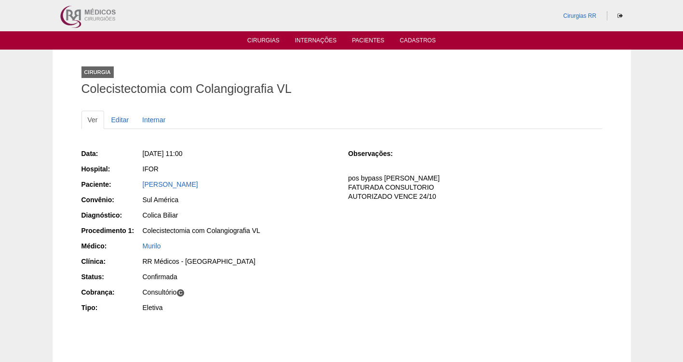
drag, startPoint x: 269, startPoint y: 189, endPoint x: 133, endPoint y: 187, distance: 136.4
click at [133, 187] on div "Paciente: Nicole Maciel Barretos Parralego" at bounding box center [208, 186] width 254 height 12
copy div "Paciente: Nicole Maciel Barretos Parralego"
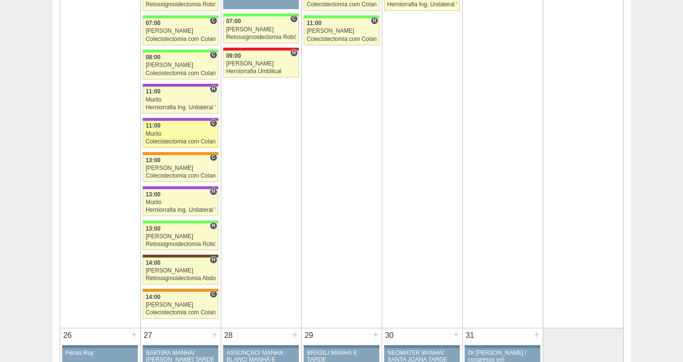
scroll to position [1700, 0]
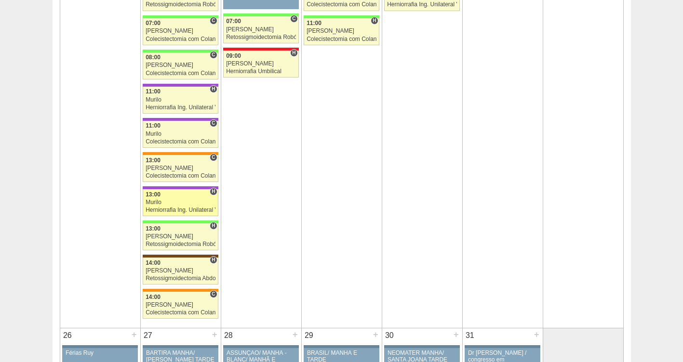
click at [173, 201] on div "Murilo" at bounding box center [181, 203] width 70 height 6
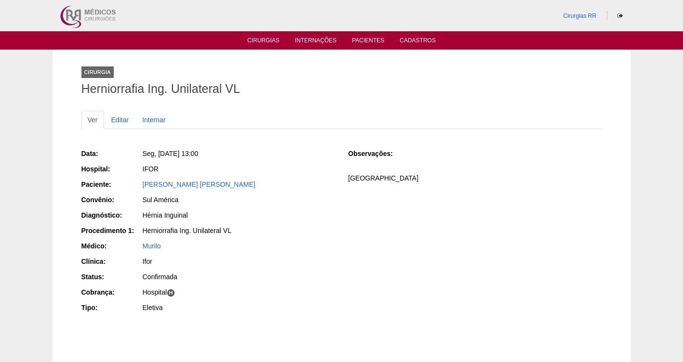
drag, startPoint x: 242, startPoint y: 184, endPoint x: 137, endPoint y: 182, distance: 105.6
click at [137, 182] on div "Paciente: [PERSON_NAME] [PERSON_NAME]" at bounding box center [208, 186] width 254 height 12
copy div "Paciente: [PERSON_NAME] [PERSON_NAME]"
drag, startPoint x: 185, startPoint y: 159, endPoint x: 157, endPoint y: 154, distance: 28.8
click at [157, 154] on div "Seg, [DATE] 13:00" at bounding box center [239, 154] width 192 height 10
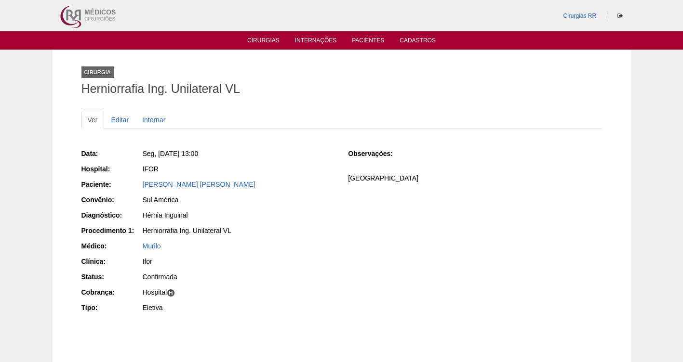
copy span "[DATE] 13:00"
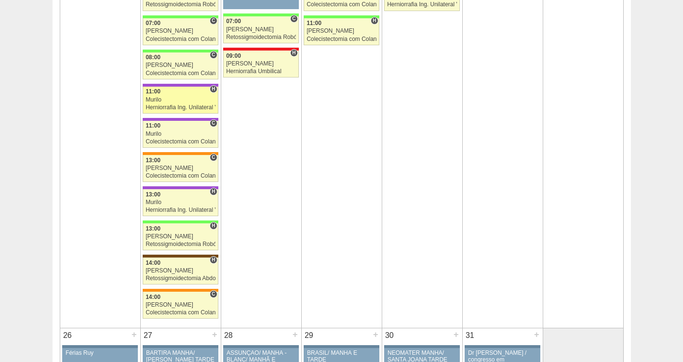
scroll to position [1700, 0]
click at [162, 98] on div "Murilo" at bounding box center [181, 100] width 70 height 6
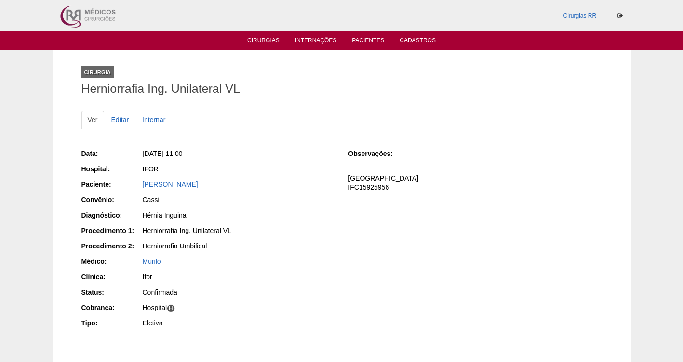
drag, startPoint x: 216, startPoint y: 187, endPoint x: 129, endPoint y: 187, distance: 87.2
click at [129, 187] on div "Paciente: [PERSON_NAME]" at bounding box center [208, 186] width 254 height 12
copy div "Paciente: [PERSON_NAME]"
drag, startPoint x: 228, startPoint y: 149, endPoint x: 158, endPoint y: 154, distance: 70.5
click at [158, 154] on div "Seg, 20/10/2025 - 11:00" at bounding box center [239, 154] width 192 height 10
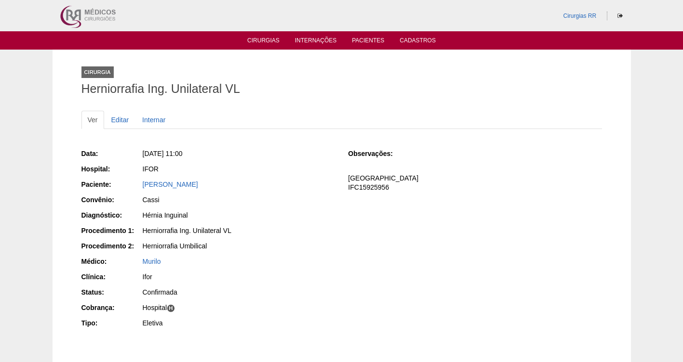
copy span "20/10/2025 - 11:00"
click at [273, 37] on link "Cirurgias" at bounding box center [263, 41] width 32 height 8
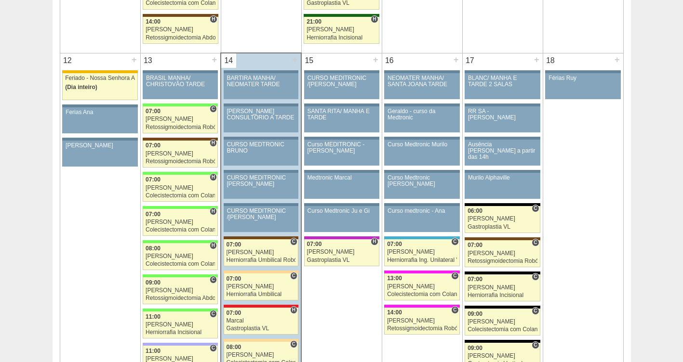
scroll to position [1083, 0]
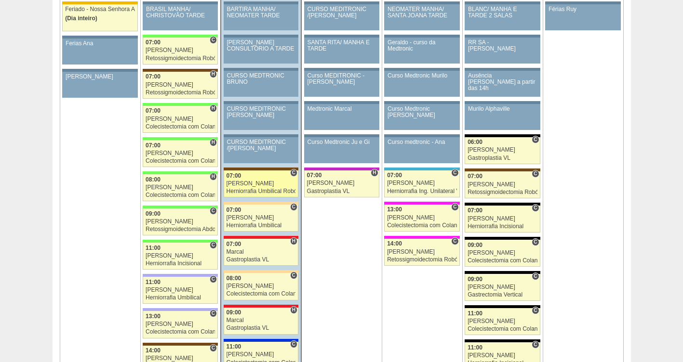
click at [266, 179] on link "88285 Vincit C 07:00 Nathan Herniorrafia Umbilical Robótica Hospital Santa Joan…" at bounding box center [261, 184] width 75 height 27
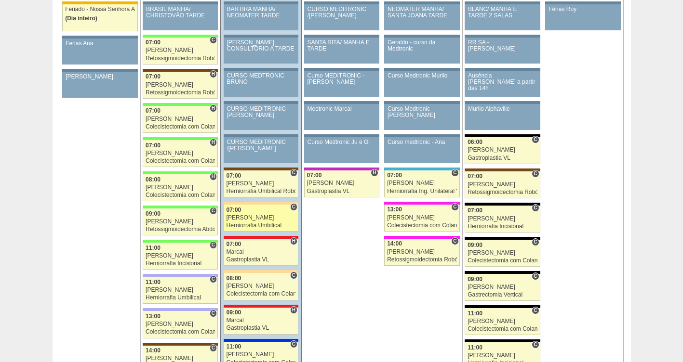
scroll to position [1083, 0]
click at [247, 218] on div "[PERSON_NAME]" at bounding box center [261, 218] width 69 height 6
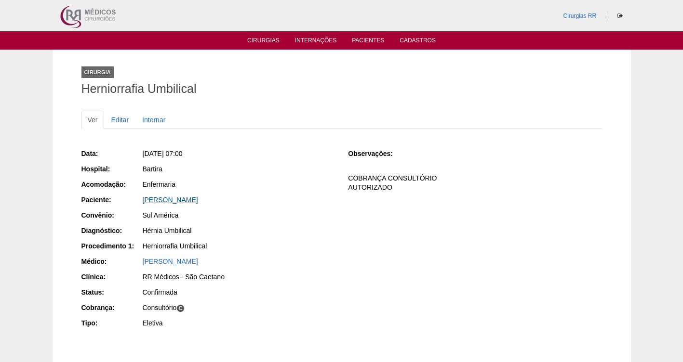
click at [198, 200] on link "[PERSON_NAME]" at bounding box center [170, 200] width 55 height 8
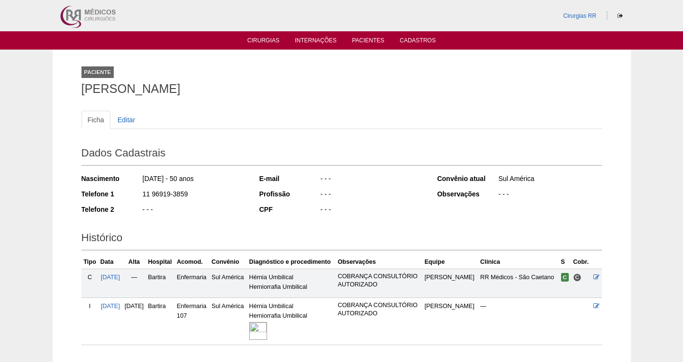
scroll to position [83, 0]
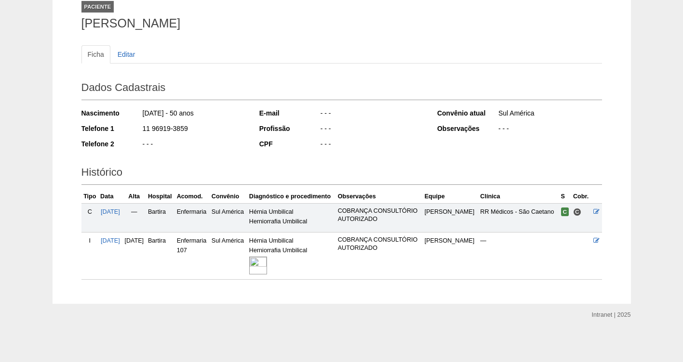
click at [267, 264] on img at bounding box center [258, 266] width 18 height 18
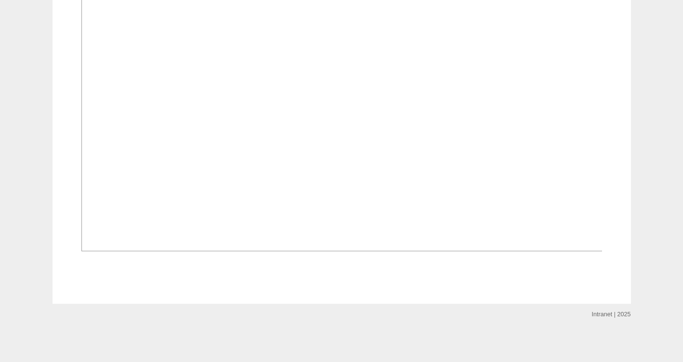
scroll to position [688, 0]
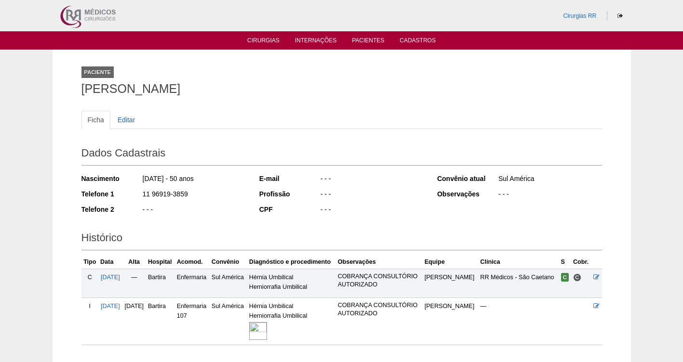
scroll to position [83, 0]
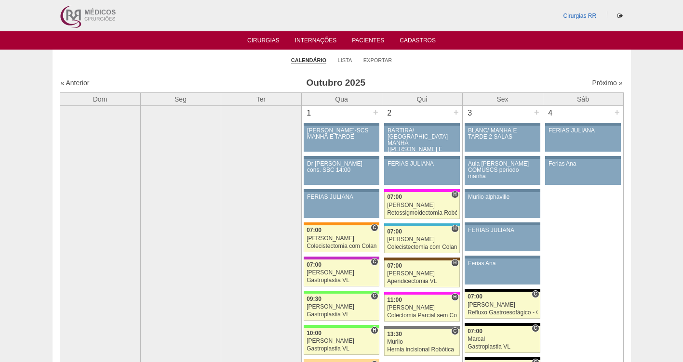
scroll to position [1083, 0]
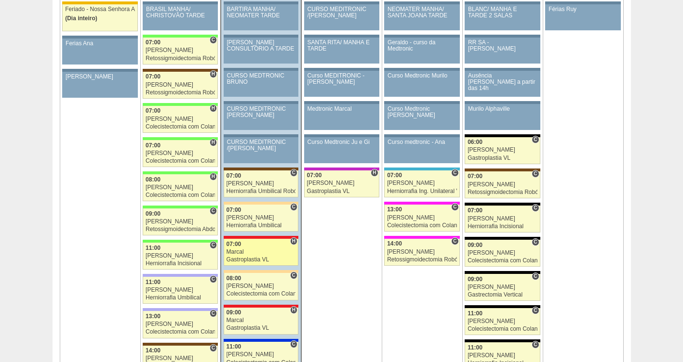
click at [250, 254] on div "Marcal" at bounding box center [261, 252] width 69 height 6
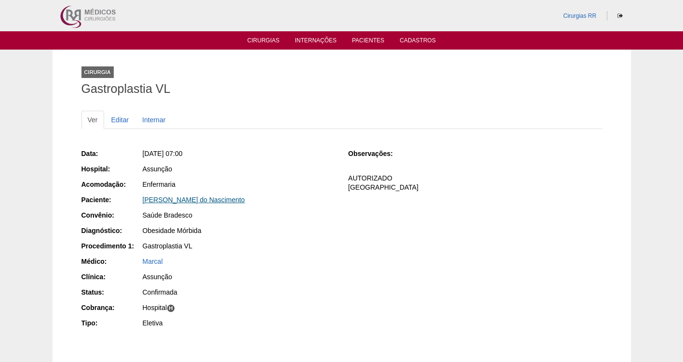
click at [208, 200] on link "[PERSON_NAME] do Nascimento" at bounding box center [194, 200] width 102 height 8
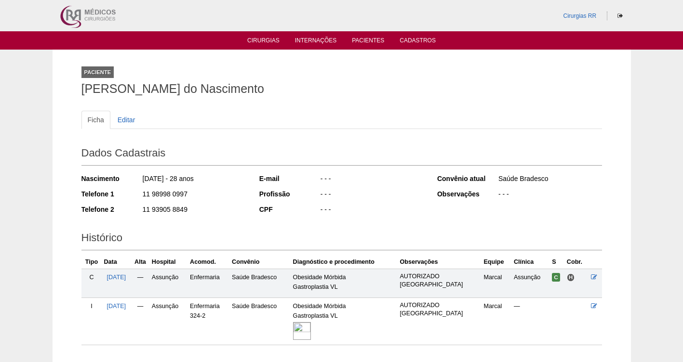
click at [311, 330] on img at bounding box center [302, 331] width 18 height 18
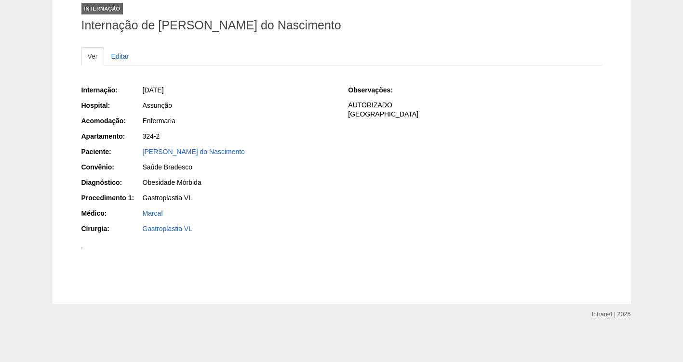
scroll to position [315, 0]
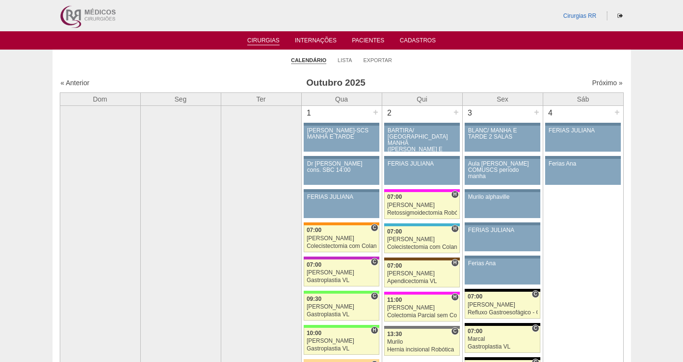
scroll to position [1083, 0]
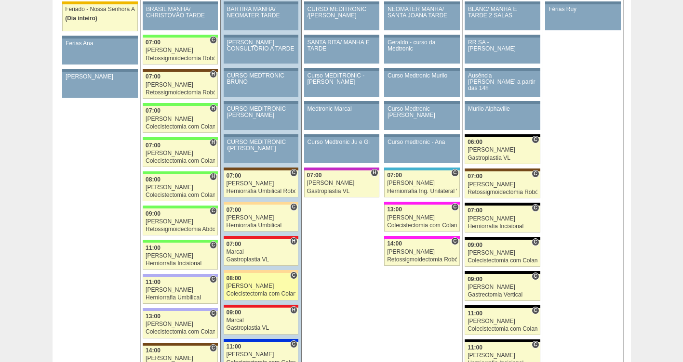
click at [254, 287] on div "[PERSON_NAME]" at bounding box center [261, 286] width 69 height 6
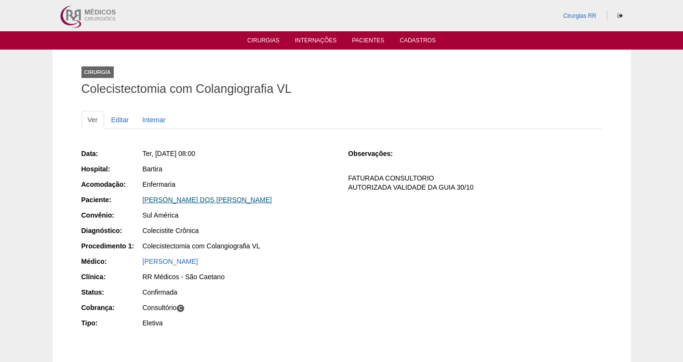
click at [192, 200] on link "[PERSON_NAME]" at bounding box center [207, 200] width 129 height 8
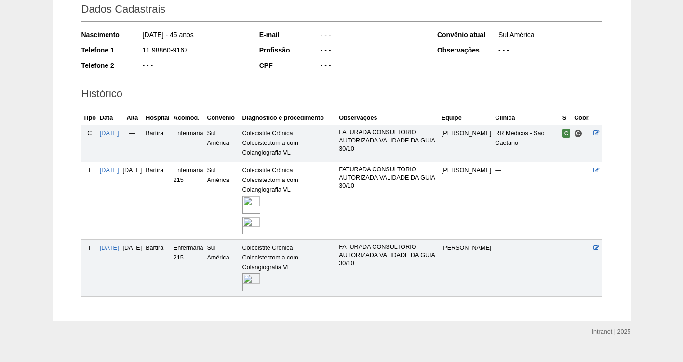
scroll to position [149, 0]
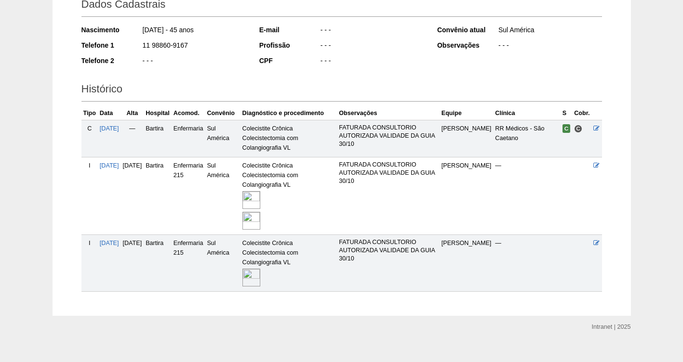
click at [260, 221] on img at bounding box center [251, 221] width 18 height 18
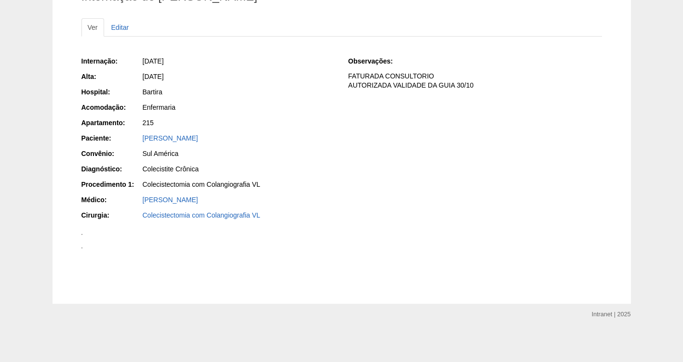
scroll to position [947, 0]
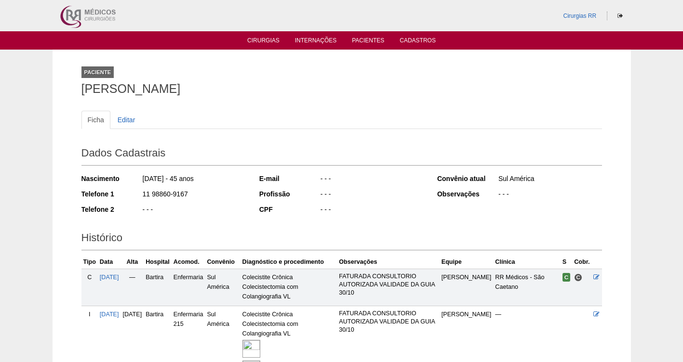
scroll to position [146, 0]
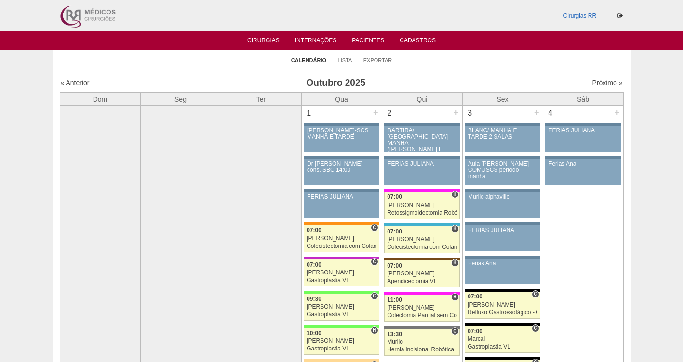
scroll to position [1083, 0]
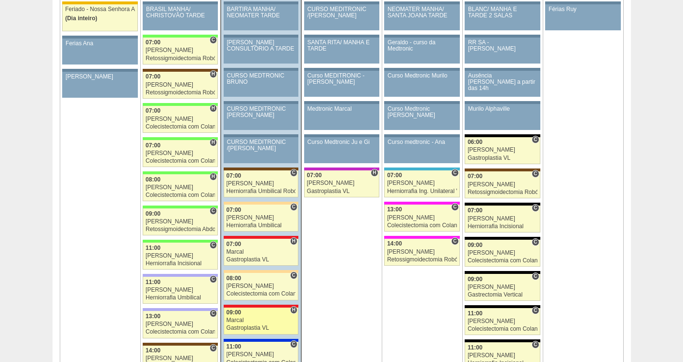
click at [260, 322] on div "Marcal" at bounding box center [261, 321] width 69 height 6
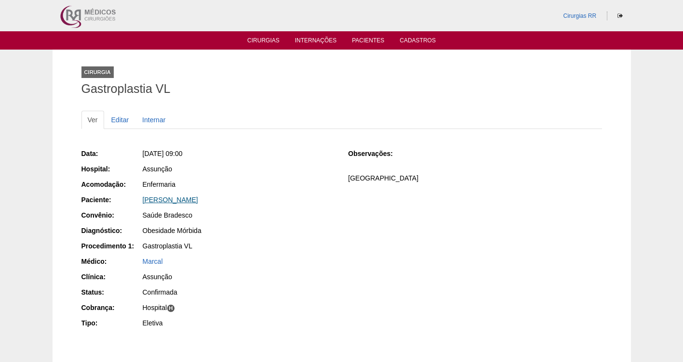
click at [187, 201] on link "Amanda Alves Seixas Carvalho" at bounding box center [170, 200] width 55 height 8
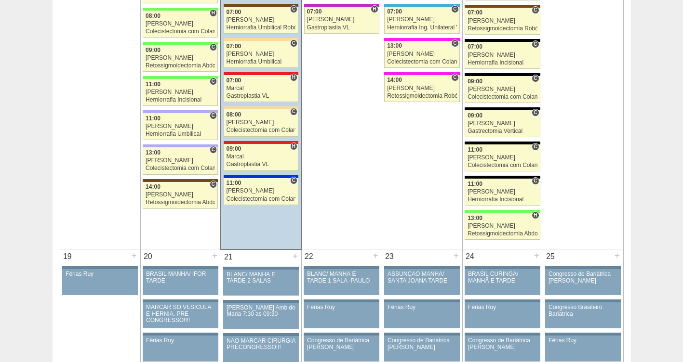
scroll to position [1329, 0]
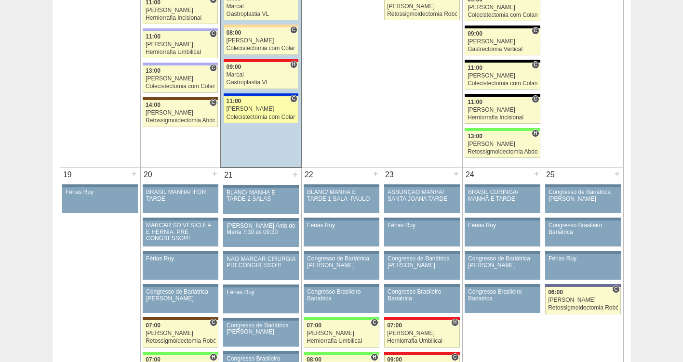
click at [259, 111] on div "Felipe Rossi" at bounding box center [261, 109] width 69 height 6
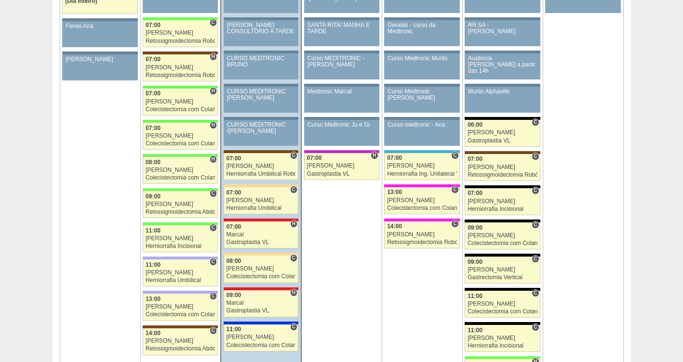
scroll to position [1117, 0]
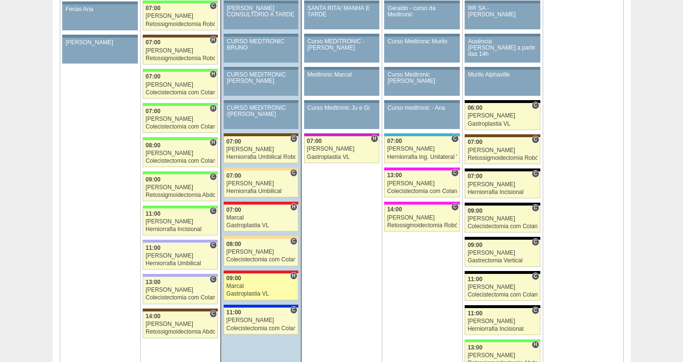
click at [241, 291] on link "89272 Marcal H 09:00 Marcal Gastroplastia VL Hospital Assunção Assunção Amanda …" at bounding box center [261, 287] width 75 height 27
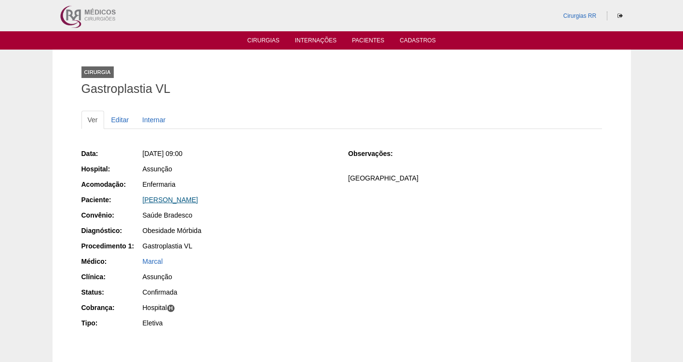
click at [193, 200] on link "[PERSON_NAME]" at bounding box center [170, 200] width 55 height 8
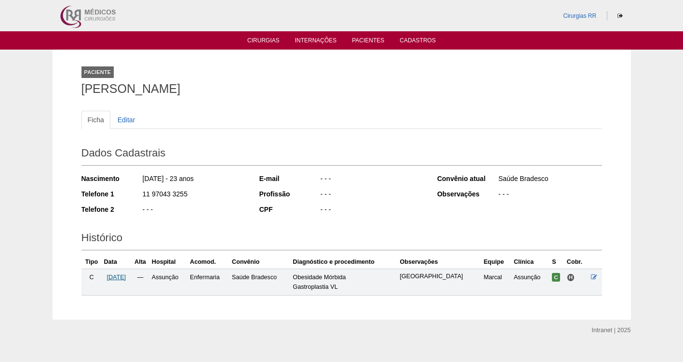
click at [123, 278] on span "[DATE]" at bounding box center [116, 277] width 19 height 7
